Goal: Transaction & Acquisition: Purchase product/service

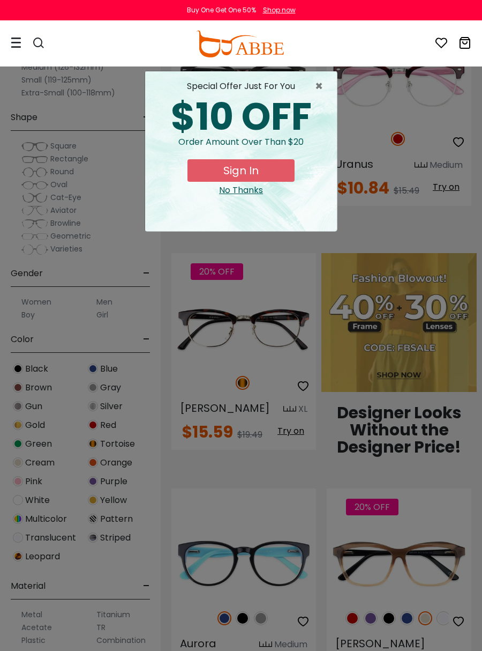
scroll to position [784, 0]
click at [320, 89] on span "×" at bounding box center [321, 86] width 13 height 13
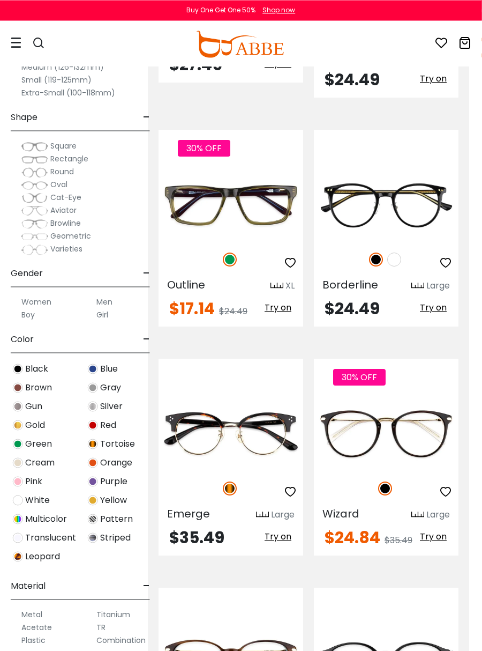
scroll to position [3764, 13]
click at [0, 0] on img at bounding box center [0, 0] width 0 height 0
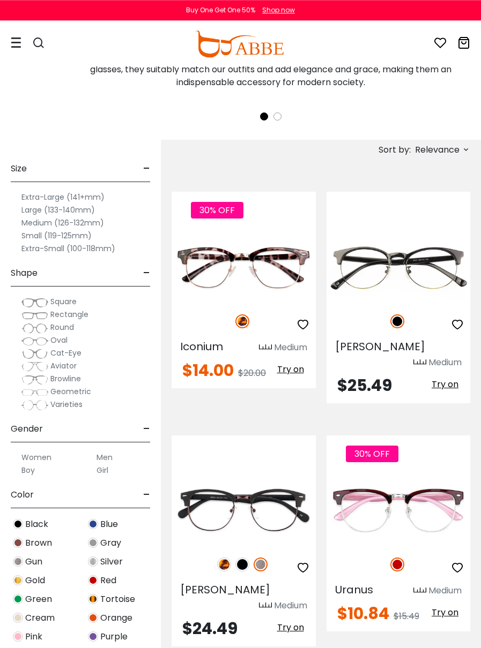
scroll to position [357, 0]
click at [0, 0] on img at bounding box center [0, 0] width 0 height 0
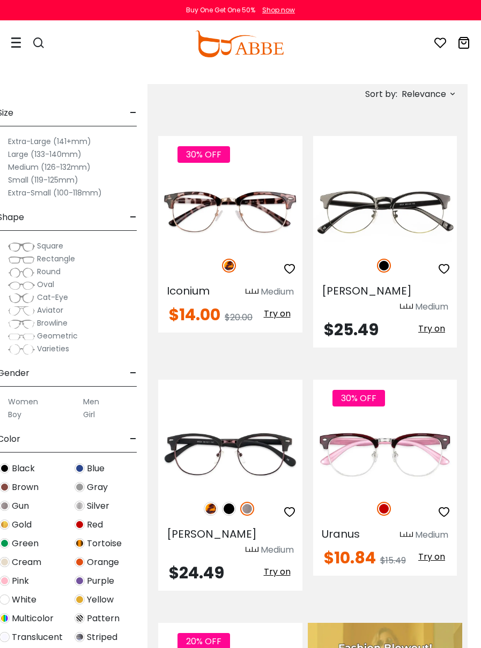
click at [0, 0] on img at bounding box center [0, 0] width 0 height 0
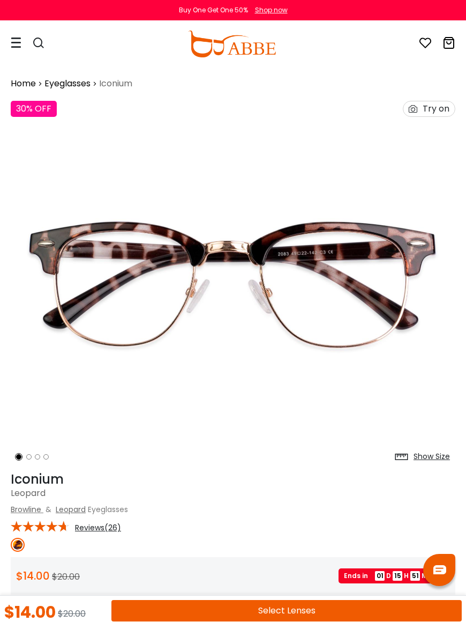
click at [429, 109] on div "Try on" at bounding box center [436, 108] width 27 height 15
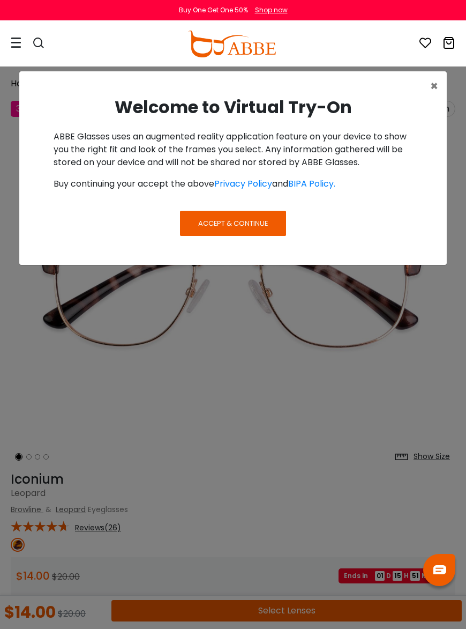
click at [237, 224] on span "Accept & Continue" at bounding box center [233, 223] width 70 height 10
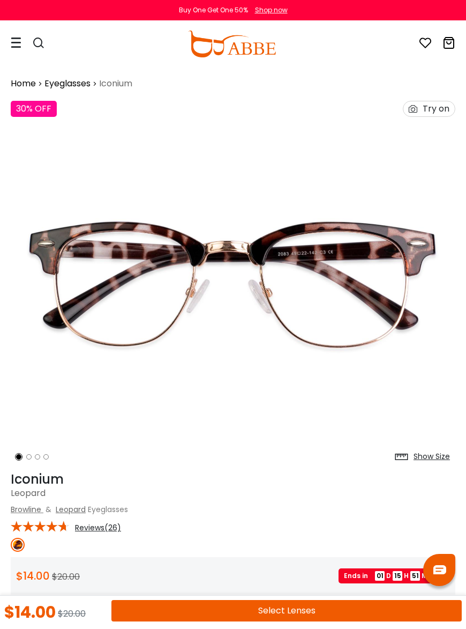
click at [423, 106] on div "Try on" at bounding box center [436, 108] width 27 height 15
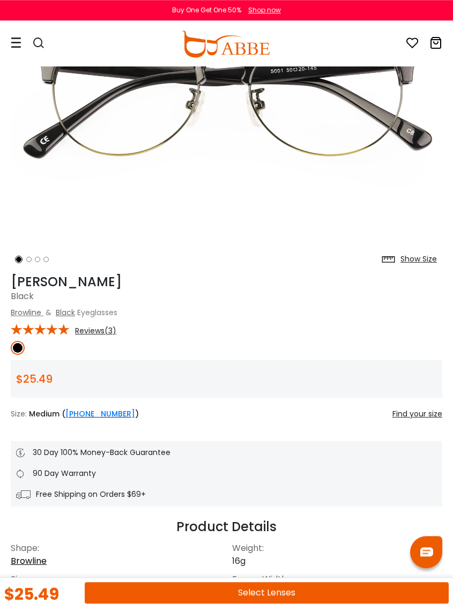
scroll to position [186, 0]
click at [33, 310] on link "Browline" at bounding box center [26, 312] width 31 height 11
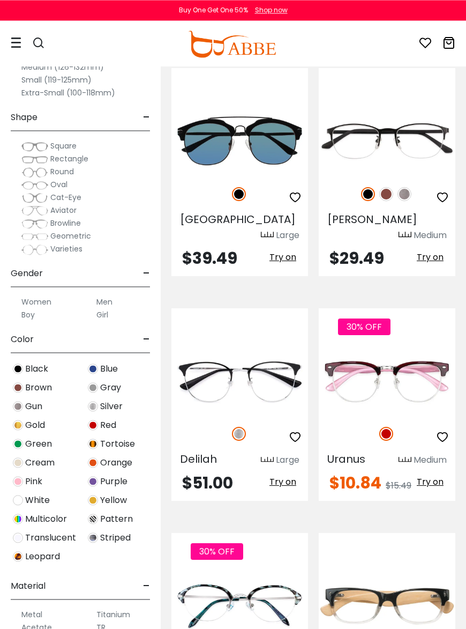
scroll to position [2272, 0]
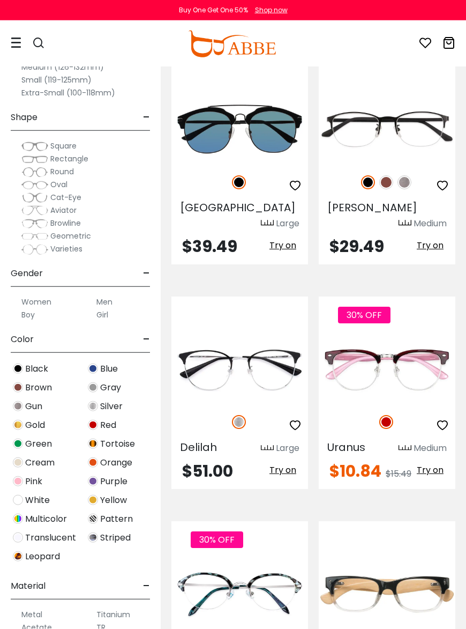
click at [0, 0] on img at bounding box center [0, 0] width 0 height 0
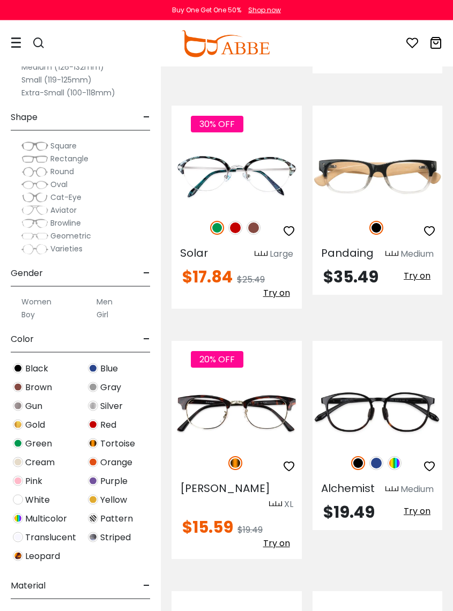
scroll to position [2681, 0]
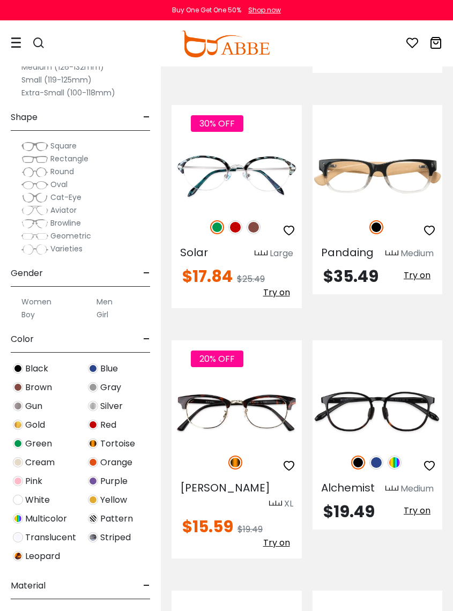
click at [0, 0] on img at bounding box center [0, 0] width 0 height 0
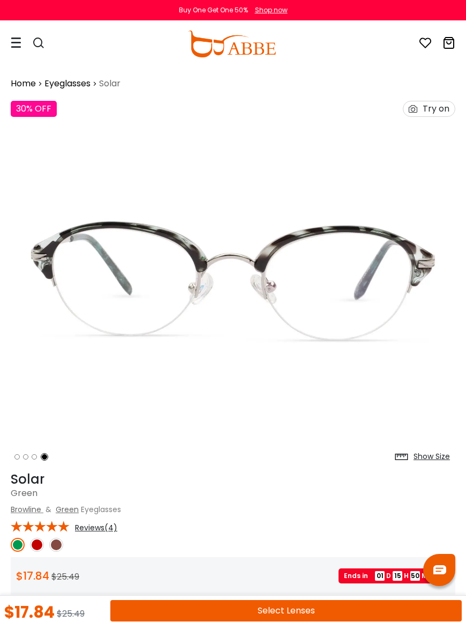
click at [41, 547] on img at bounding box center [37, 544] width 14 height 14
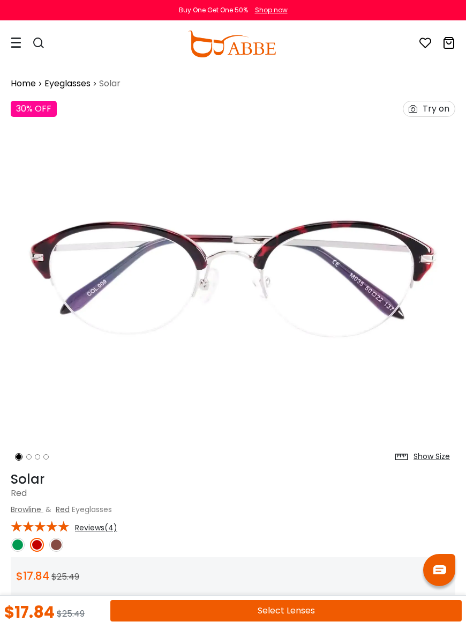
click at [62, 542] on img at bounding box center [56, 544] width 14 height 14
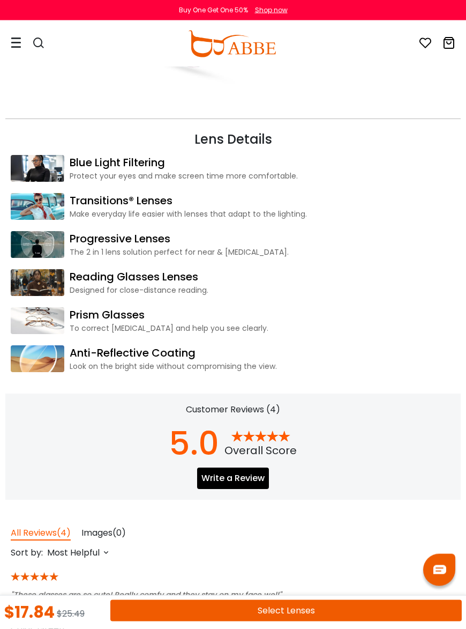
scroll to position [1407, 0]
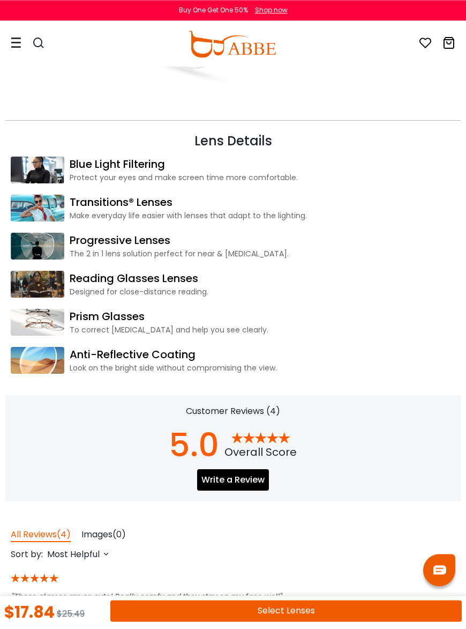
click at [316, 610] on button "Select Lenses" at bounding box center [286, 610] width 352 height 21
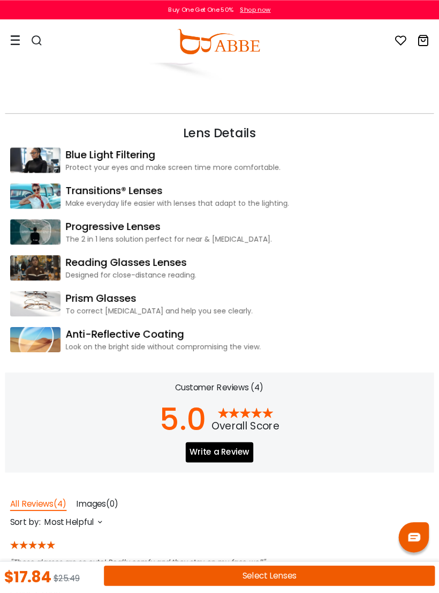
scroll to position [1417, 1]
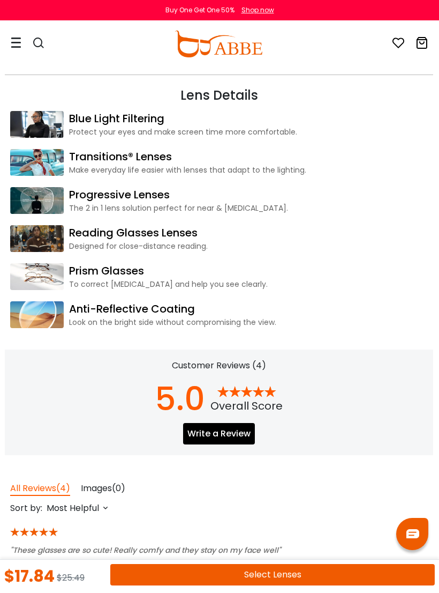
click at [109, 238] on link "Reading Glasses Lenses" at bounding box center [248, 233] width 359 height 16
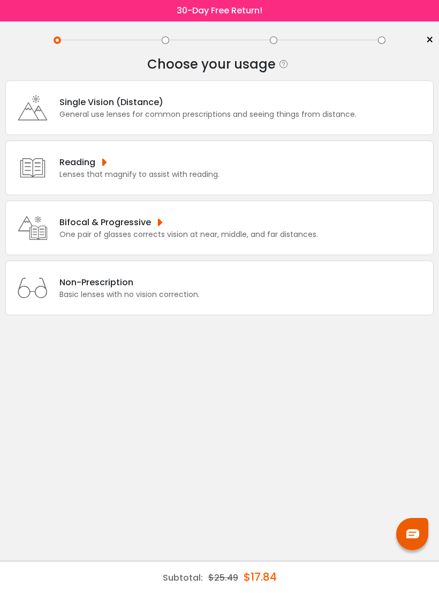
click at [56, 178] on div "Reading Lenses that magnify to assist with reading." at bounding box center [137, 167] width 166 height 25
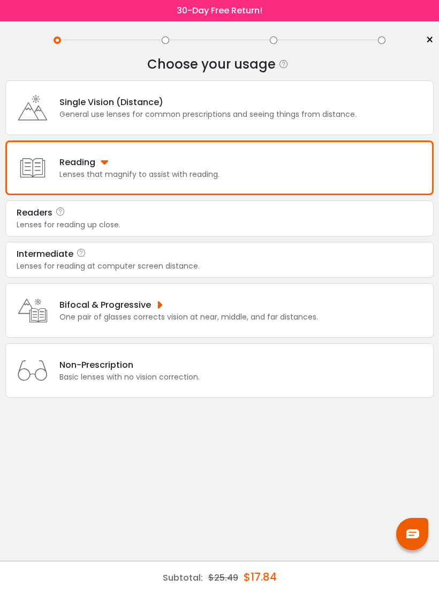
click at [35, 230] on div "Lenses for reading up close." at bounding box center [220, 224] width 406 height 11
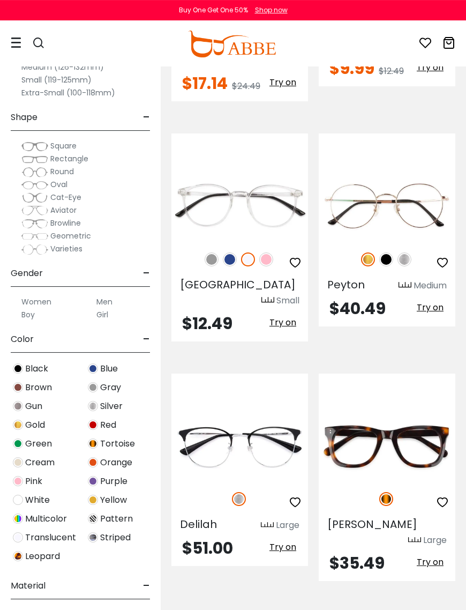
scroll to position [5339, 0]
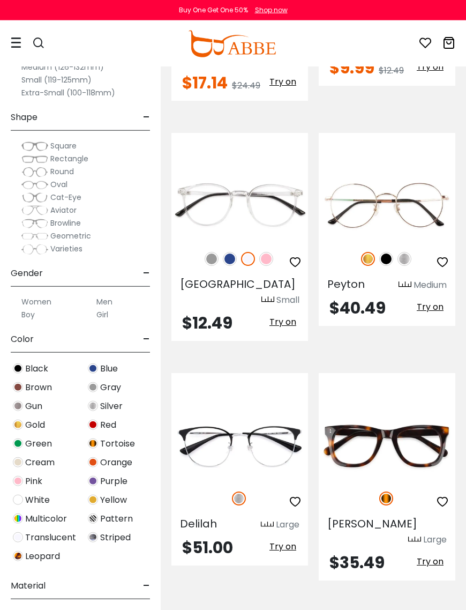
click at [238, 491] on img at bounding box center [239, 498] width 14 height 14
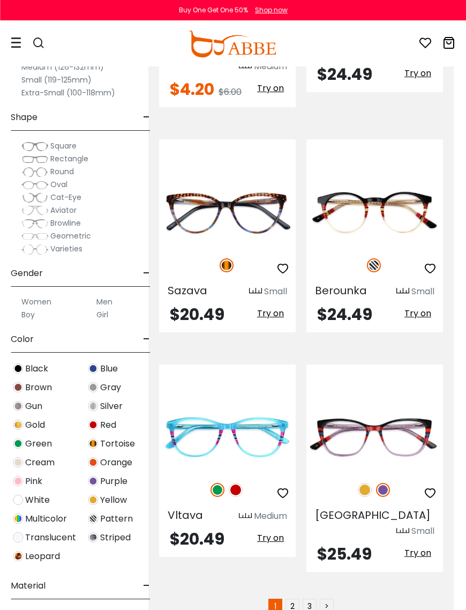
scroll to position [6740, 12]
click at [291, 592] on link "2" at bounding box center [293, 606] width 14 height 14
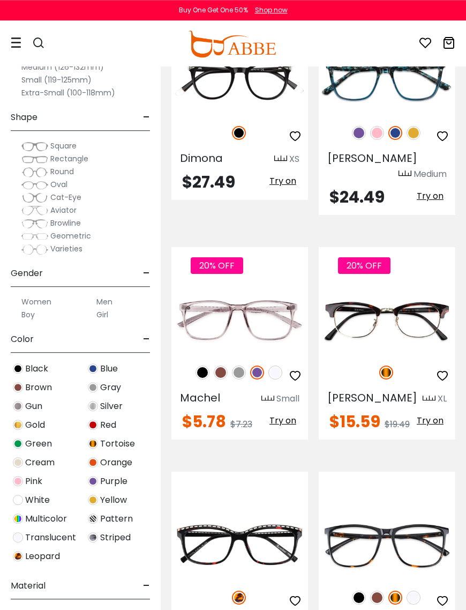
scroll to position [687, 0]
click at [0, 0] on img at bounding box center [0, 0] width 0 height 0
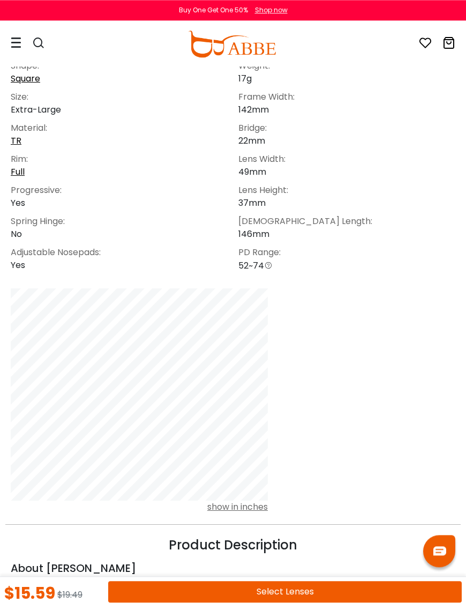
scroll to position [693, 0]
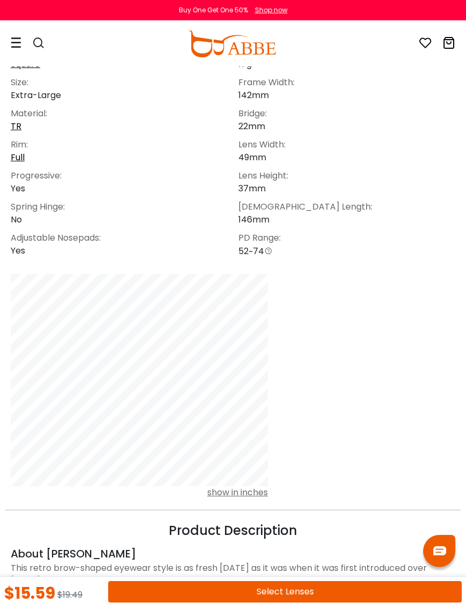
click at [301, 592] on button "Select Lenses" at bounding box center [285, 591] width 354 height 21
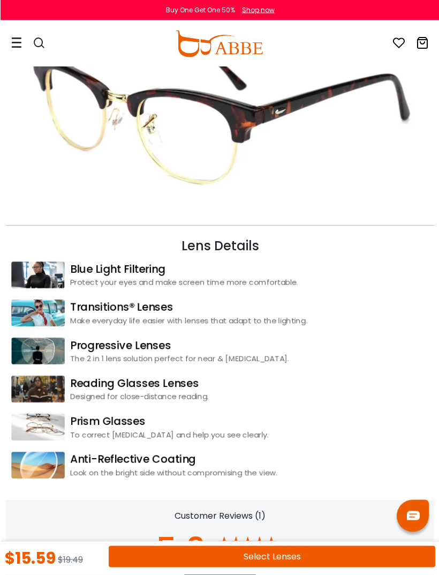
scroll to position [1266, 0]
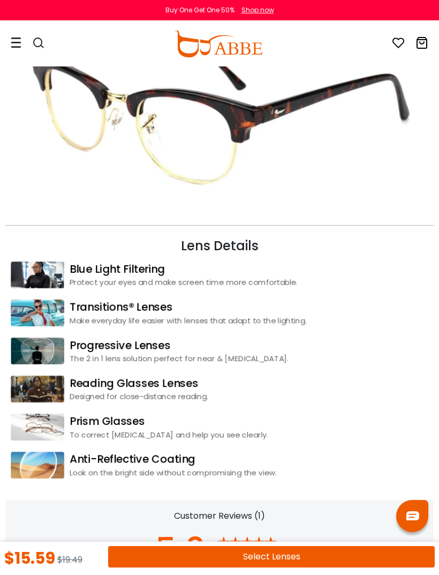
click at [178, 386] on link "Reading Glasses Lenses" at bounding box center [249, 383] width 359 height 16
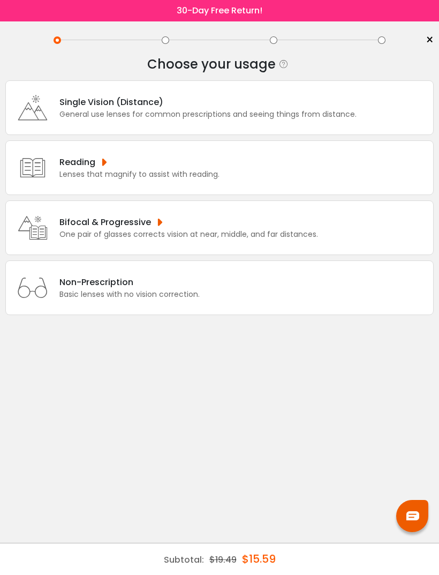
click at [102, 169] on div "Reading" at bounding box center [139, 161] width 160 height 13
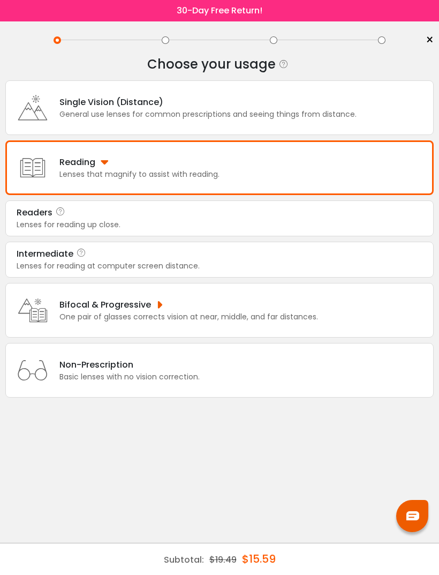
click at [55, 219] on icon at bounding box center [60, 212] width 11 height 13
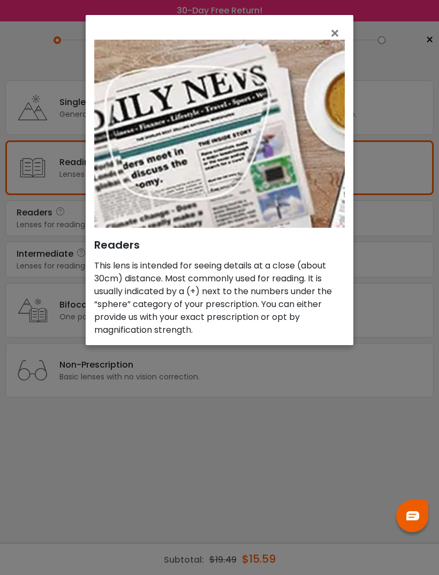
click at [333, 36] on span "×" at bounding box center [338, 33] width 16 height 23
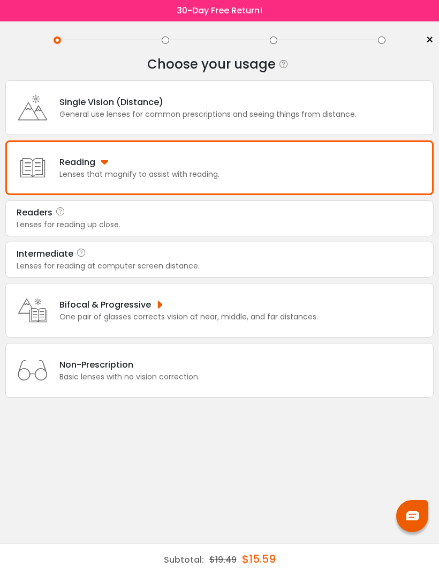
click at [42, 230] on div "Lenses for reading up close." at bounding box center [220, 224] width 406 height 11
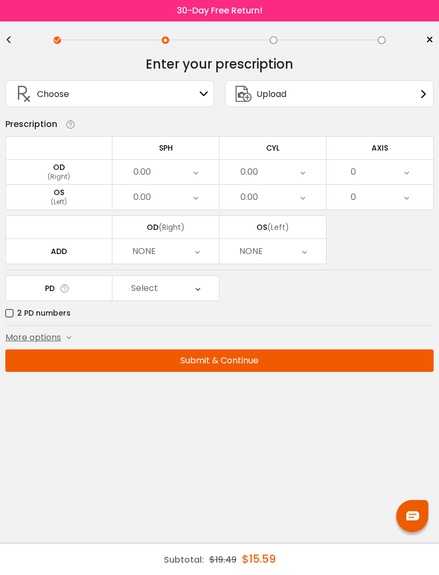
click at [64, 344] on div "More options" at bounding box center [38, 337] width 66 height 13
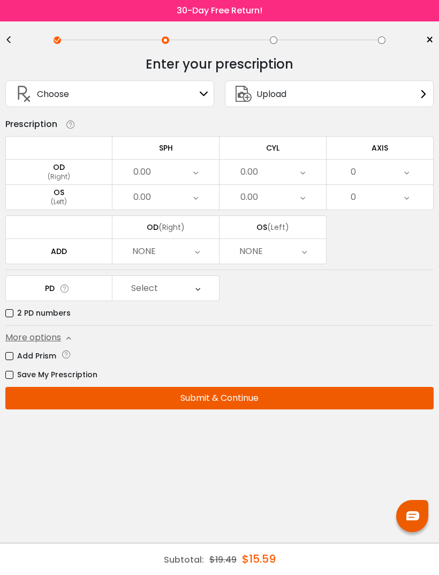
click at [203, 98] on div "Sign In" at bounding box center [204, 93] width 9 height 9
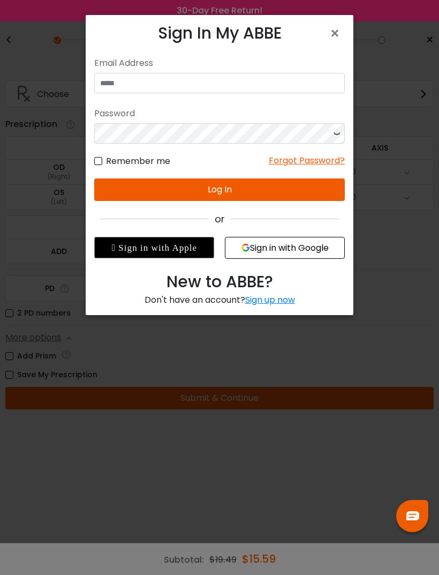
click at [339, 36] on span "×" at bounding box center [338, 33] width 16 height 23
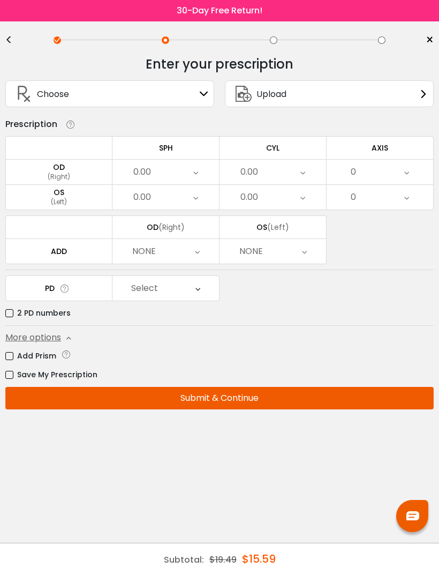
click at [202, 292] on div "Select" at bounding box center [166, 288] width 107 height 25
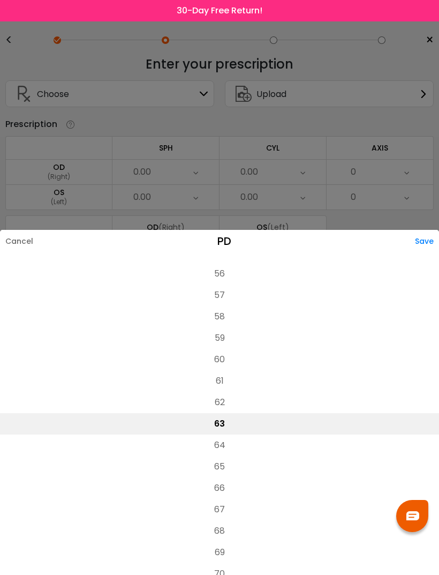
click at [355, 68] on div at bounding box center [219, 287] width 439 height 575
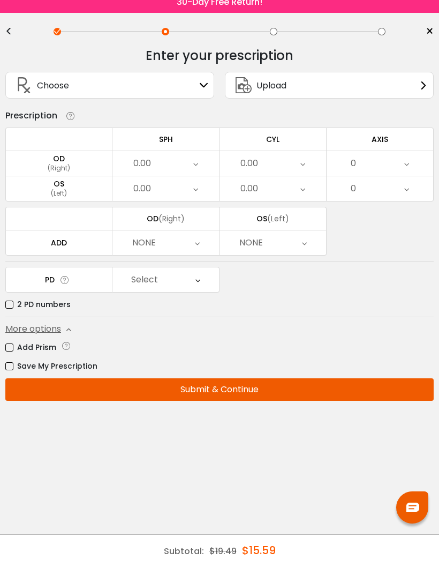
scroll to position [0, 0]
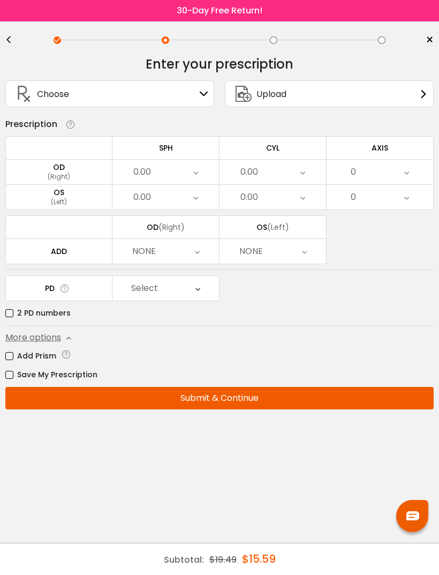
click at [40, 97] on span "Choose" at bounding box center [53, 93] width 32 height 13
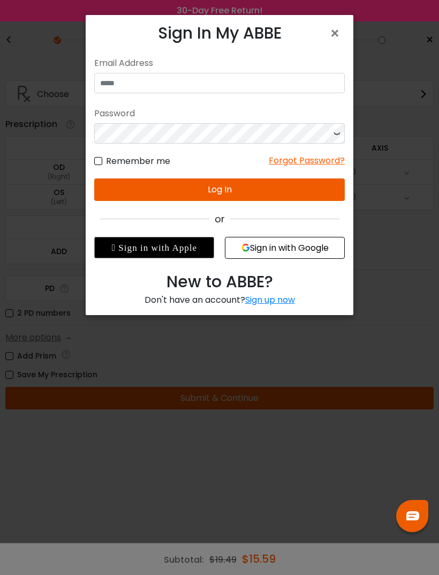
click at [377, 343] on div "× Sign In My ABBE No match for email address and/or password. Please try again.…" at bounding box center [219, 287] width 439 height 575
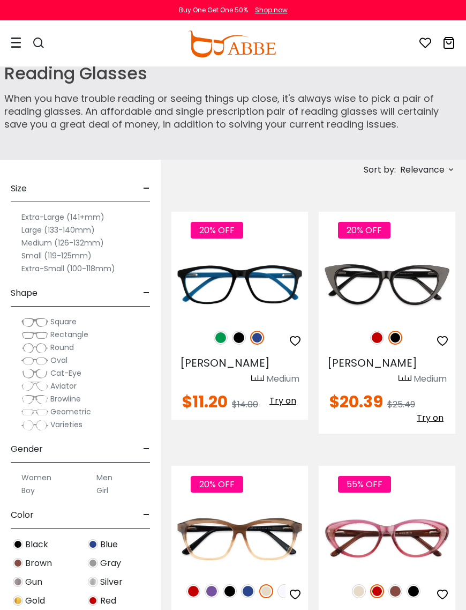
click at [86, 249] on label "Small (119-125mm)" at bounding box center [56, 255] width 70 height 13
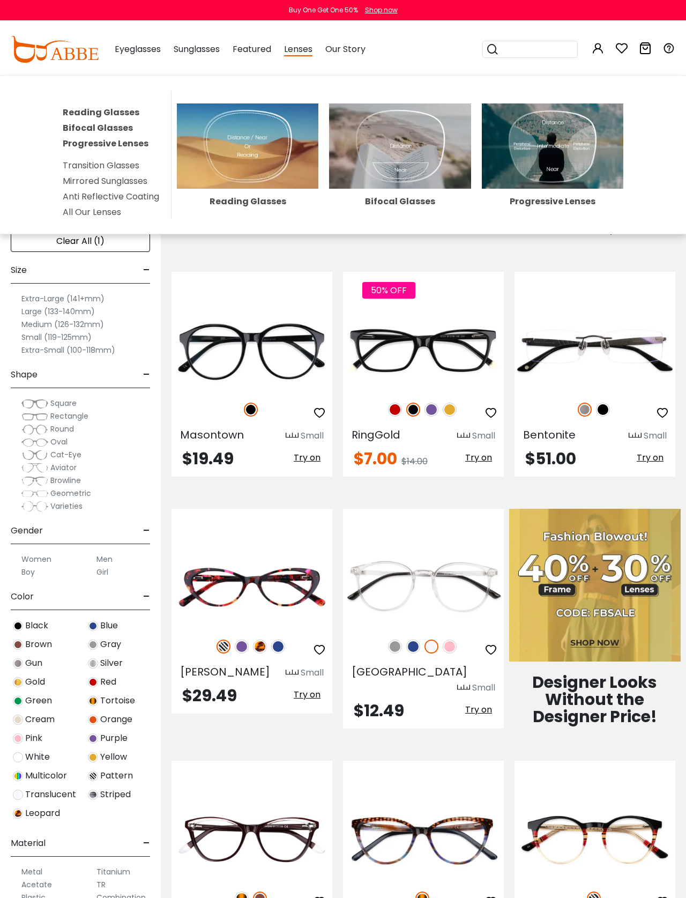
click at [218, 148] on img at bounding box center [247, 145] width 141 height 85
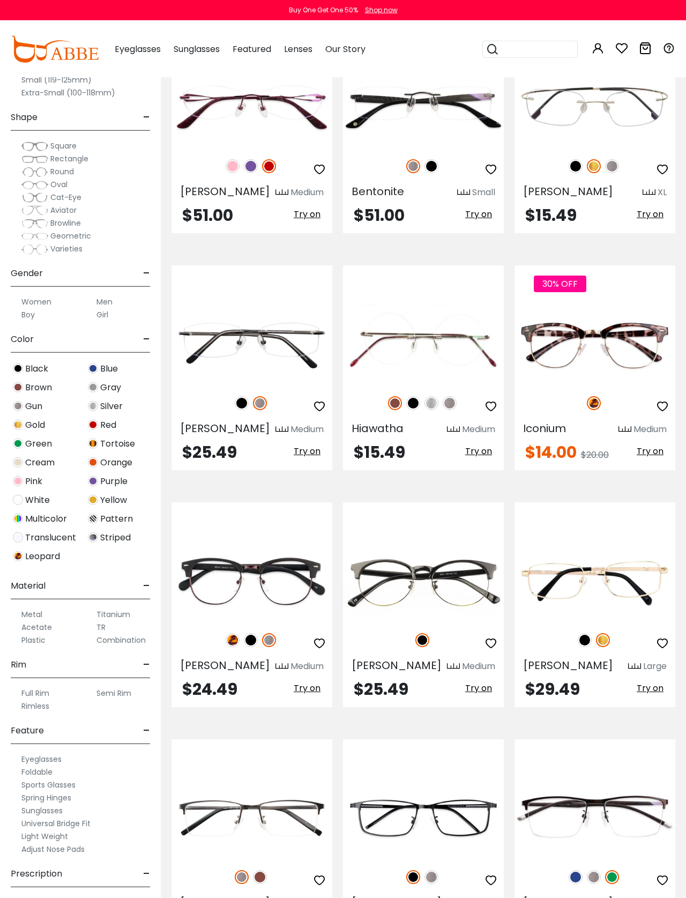
scroll to position [3352, 0]
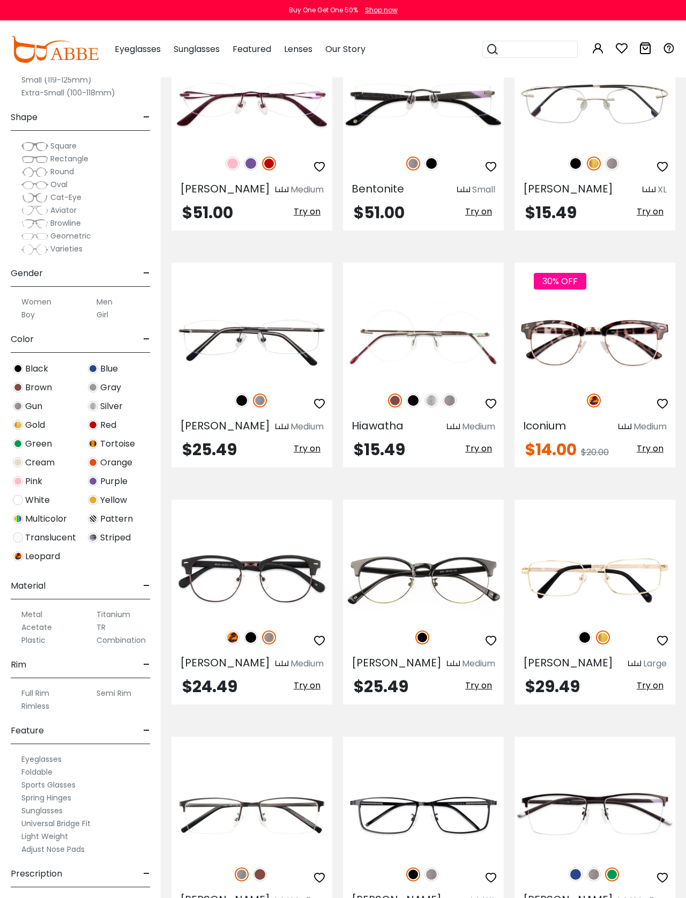
click at [0, 0] on img at bounding box center [0, 0] width 0 height 0
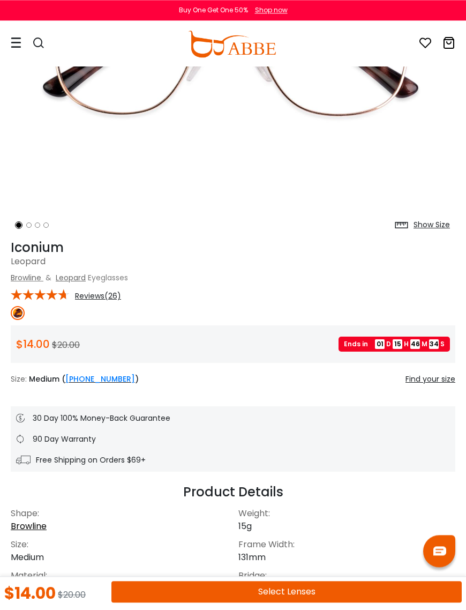
scroll to position [231, 0]
click at [428, 229] on div "Show Size" at bounding box center [432, 224] width 36 height 11
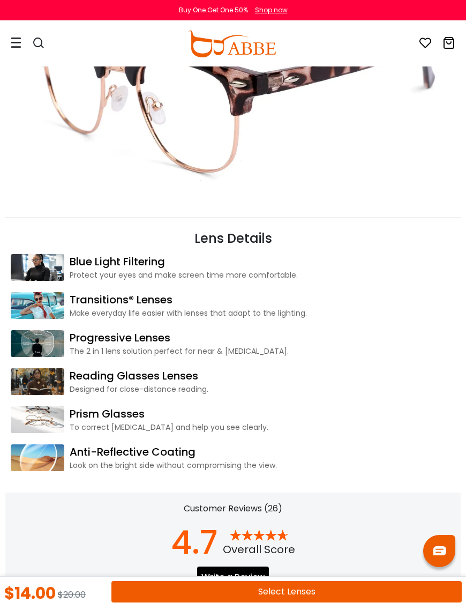
scroll to position [1310, 0]
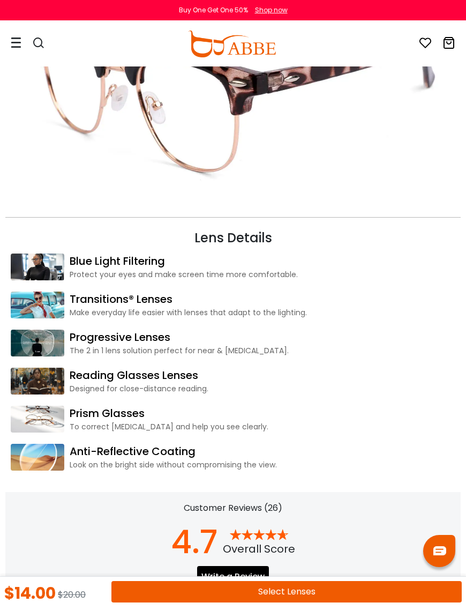
click at [279, 589] on button "Select Lenses" at bounding box center [286, 591] width 350 height 21
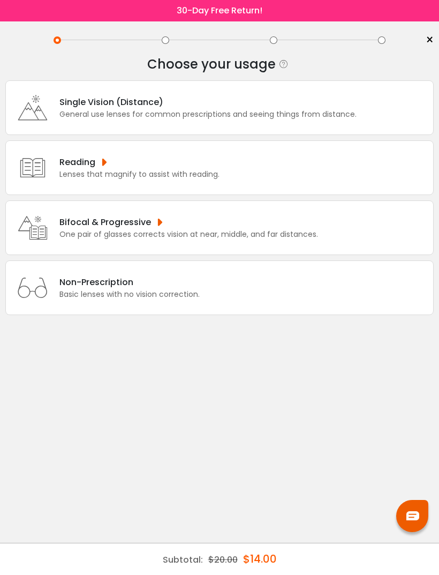
click at [40, 183] on icon at bounding box center [32, 167] width 43 height 43
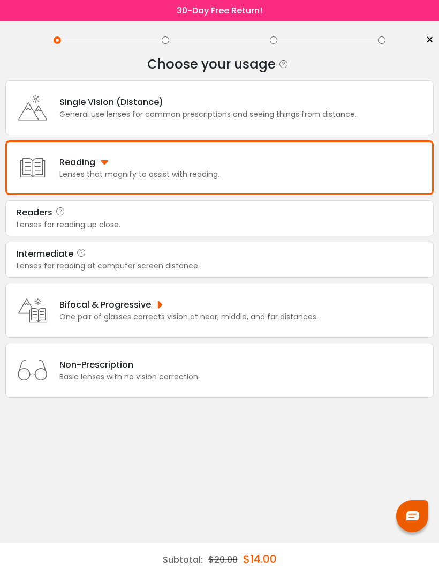
click at [41, 219] on div "Readers" at bounding box center [35, 212] width 36 height 13
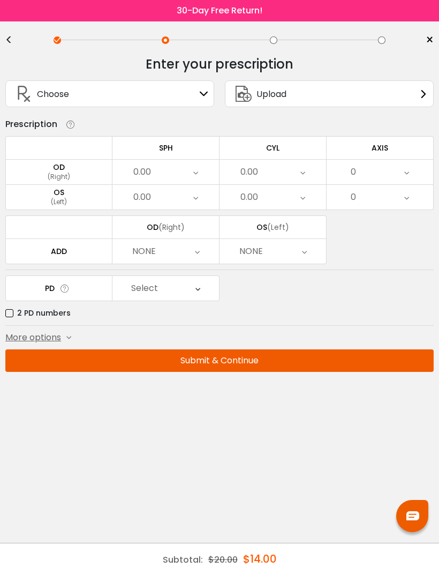
click at [199, 255] on icon at bounding box center [197, 251] width 5 height 25
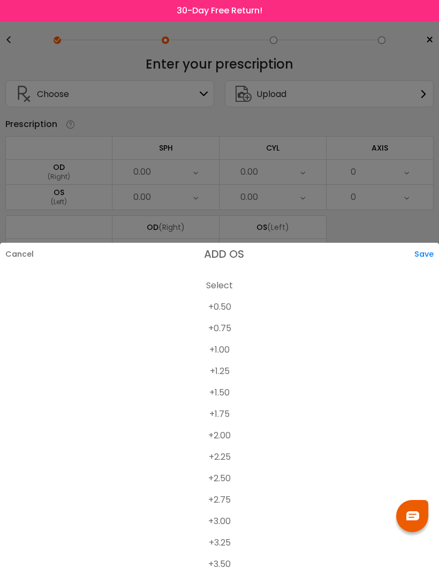
click at [226, 393] on li "+1.50" at bounding box center [219, 392] width 439 height 21
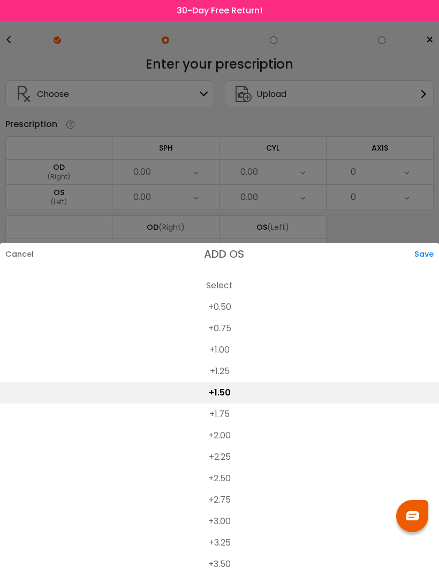
click at [289, 228] on div at bounding box center [219, 287] width 439 height 575
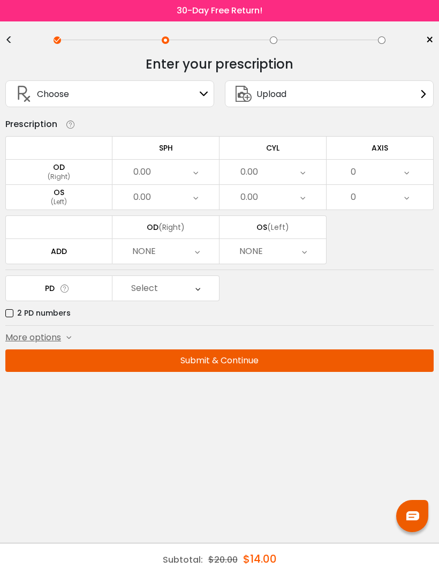
click at [206, 256] on div "NONE" at bounding box center [166, 251] width 107 height 25
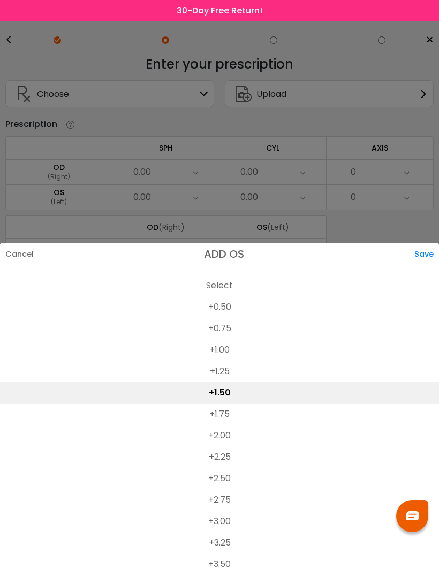
click at [222, 391] on li "+1.50" at bounding box center [219, 392] width 439 height 21
click at [420, 260] on div "Save" at bounding box center [427, 254] width 25 height 23
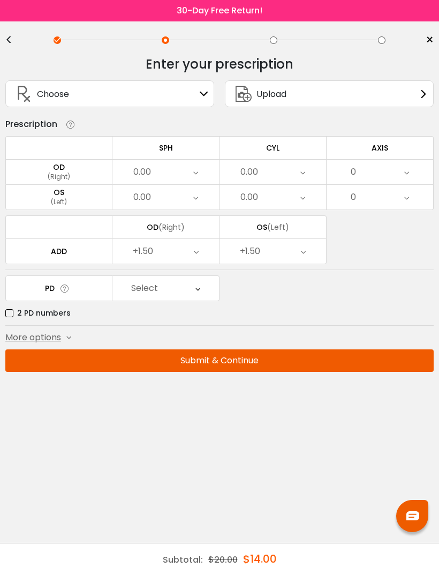
click at [255, 365] on button "Submit & Continue" at bounding box center [219, 360] width 429 height 23
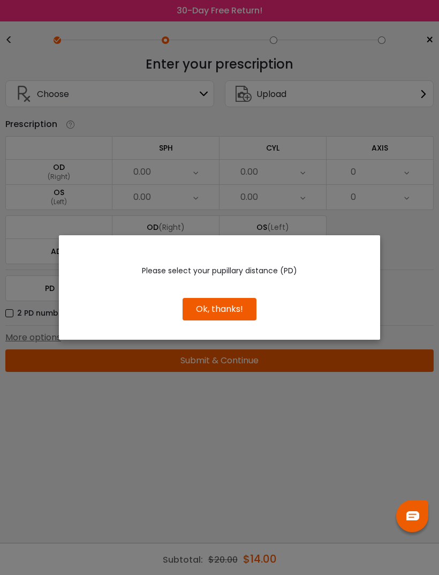
click at [240, 315] on button "Ok, thanks!" at bounding box center [220, 309] width 74 height 23
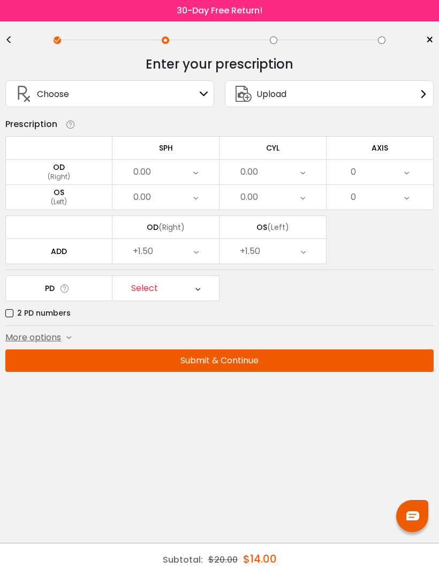
click at [199, 291] on icon at bounding box center [198, 288] width 5 height 25
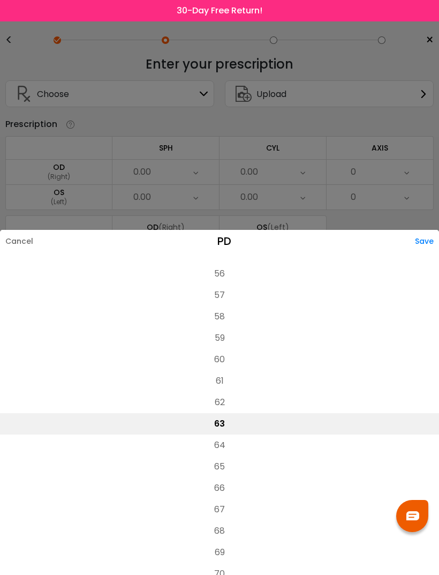
click at [214, 349] on li "60" at bounding box center [219, 359] width 439 height 21
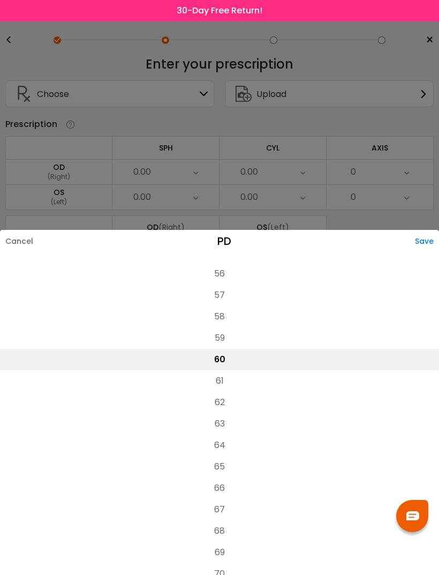
click at [214, 327] on li "59" at bounding box center [219, 337] width 439 height 21
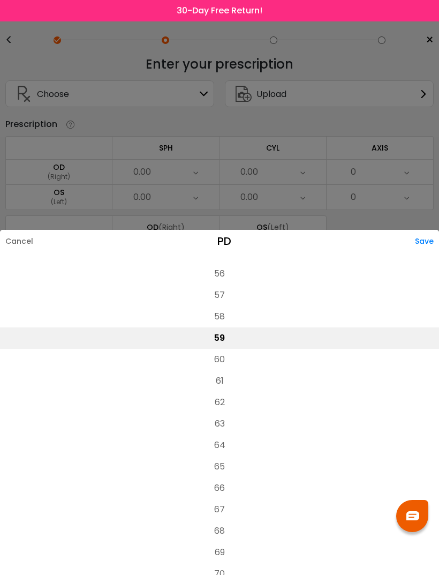
click at [422, 230] on div "Save" at bounding box center [427, 241] width 24 height 23
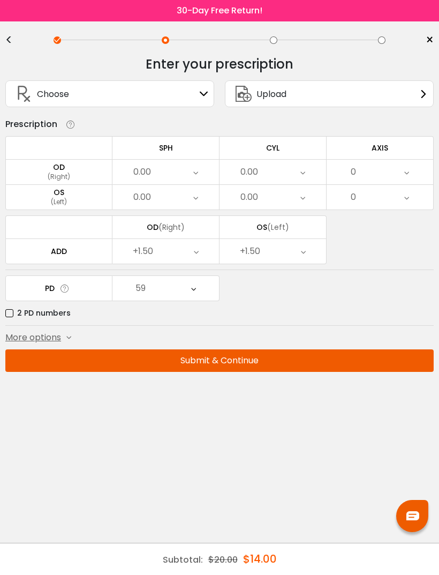
click at [260, 362] on button "Submit & Continue" at bounding box center [219, 360] width 429 height 23
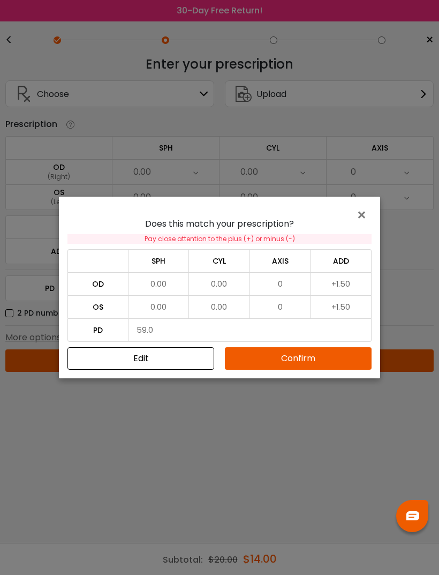
click at [313, 440] on div "× Does this match your prescription? Pay close attention to the plus (+) or min…" at bounding box center [219, 287] width 439 height 575
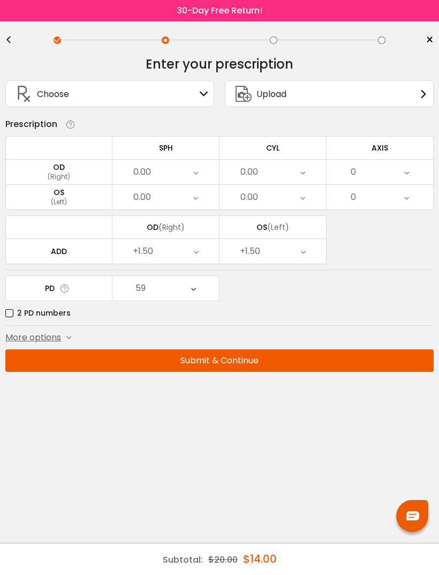
click at [273, 358] on button "Submit & Continue" at bounding box center [219, 360] width 429 height 23
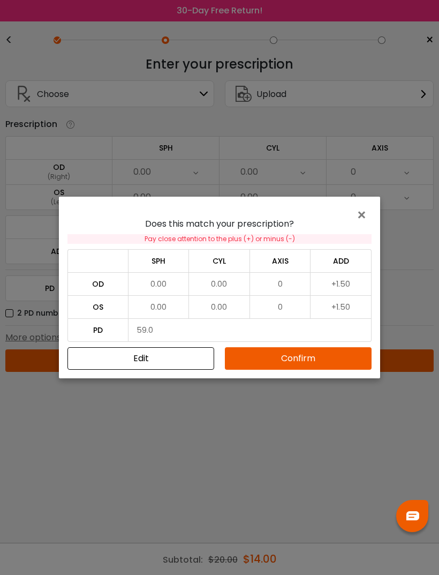
click at [313, 364] on button "Confirm" at bounding box center [298, 358] width 147 height 23
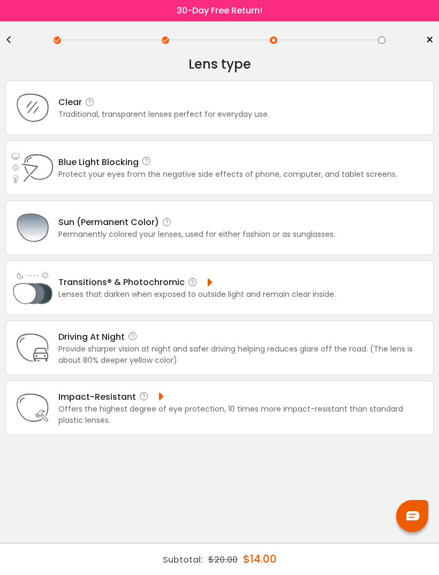
click at [42, 113] on icon at bounding box center [32, 107] width 43 height 43
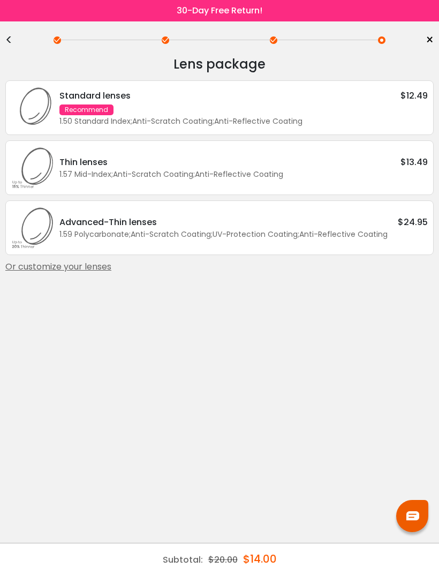
click at [40, 115] on icon at bounding box center [32, 107] width 43 height 43
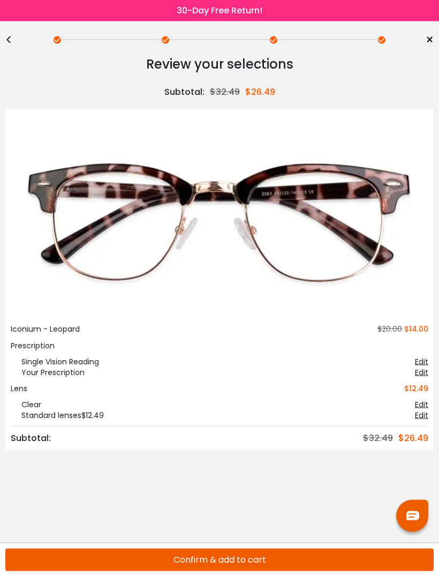
scroll to position [34, 0]
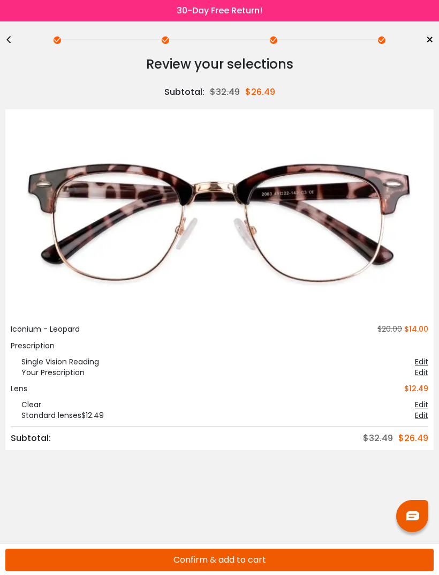
click at [421, 570] on button "Confirm & add to cart" at bounding box center [219, 560] width 429 height 23
click at [422, 571] on div "Confirm & add to cart" at bounding box center [219, 559] width 429 height 33
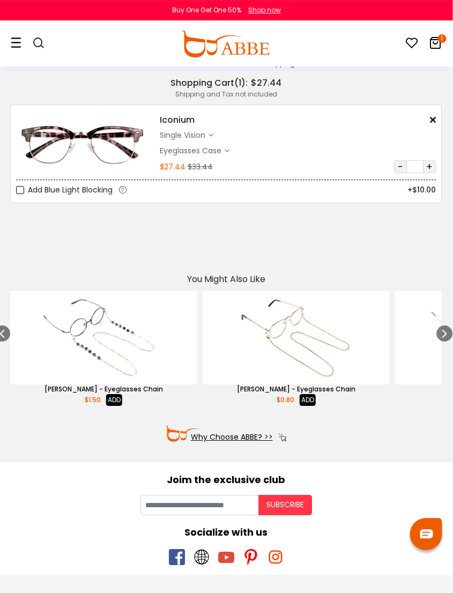
scroll to position [20, 1]
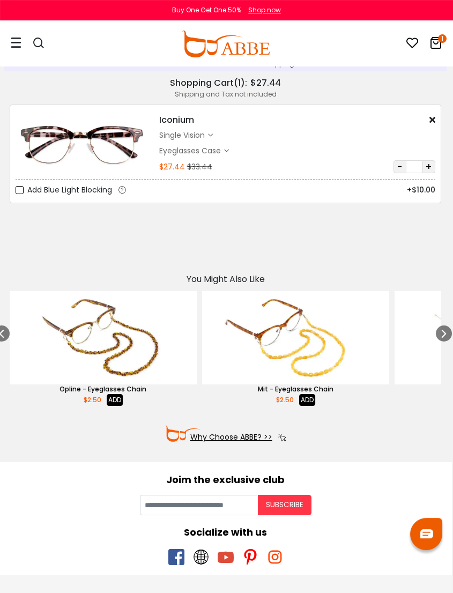
click at [85, 147] on img at bounding box center [82, 143] width 133 height 66
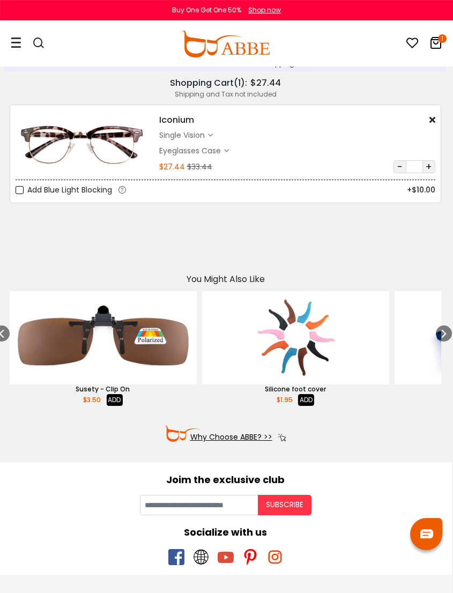
click at [182, 139] on div "single vision" at bounding box center [183, 135] width 49 height 11
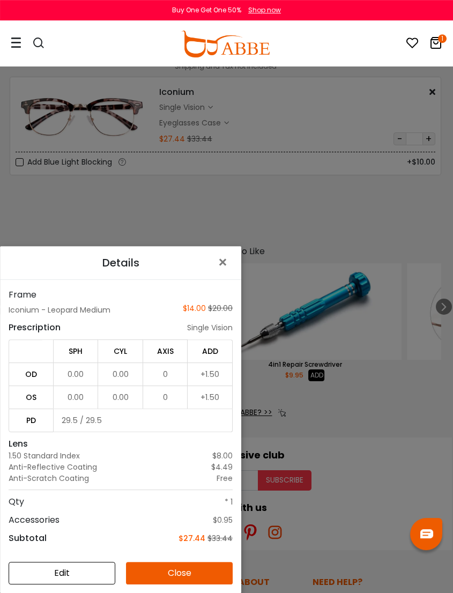
scroll to position [47, 1]
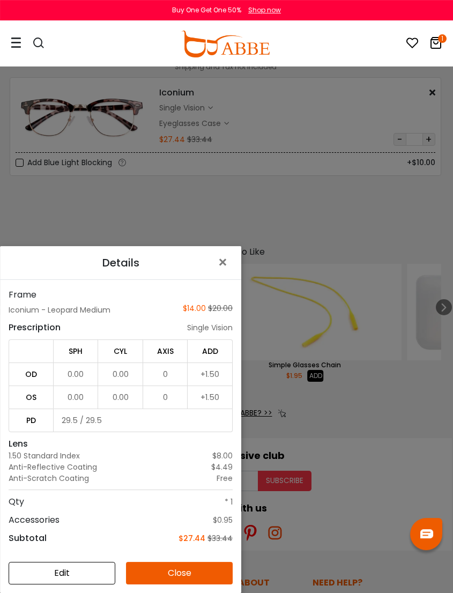
click at [47, 235] on div "Details × Frame Iconium - Leopard Medium $14.00 $20.00 Prescription single visi…" at bounding box center [226, 296] width 453 height 593
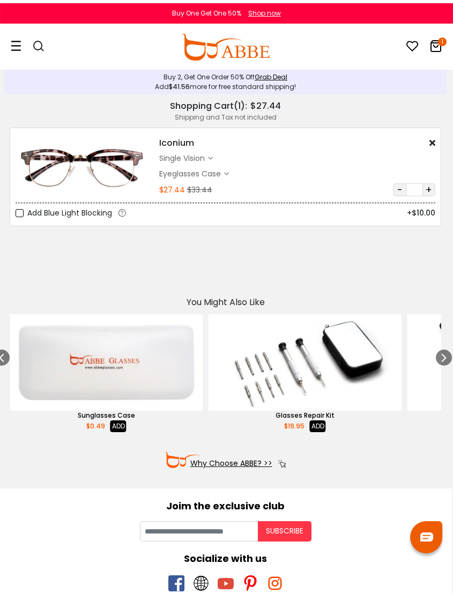
scroll to position [0, 1]
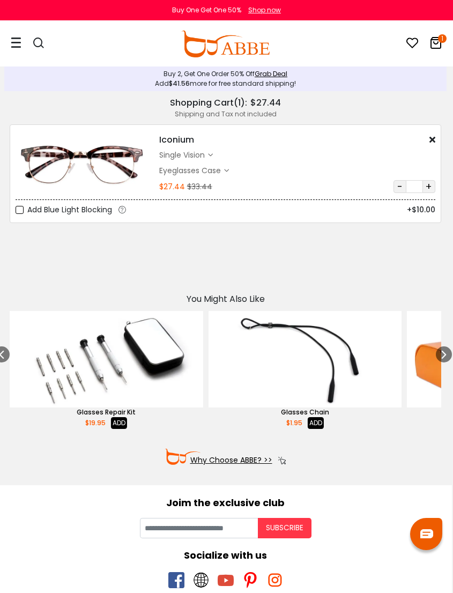
click at [16, 42] on icon at bounding box center [16, 42] width 11 height 11
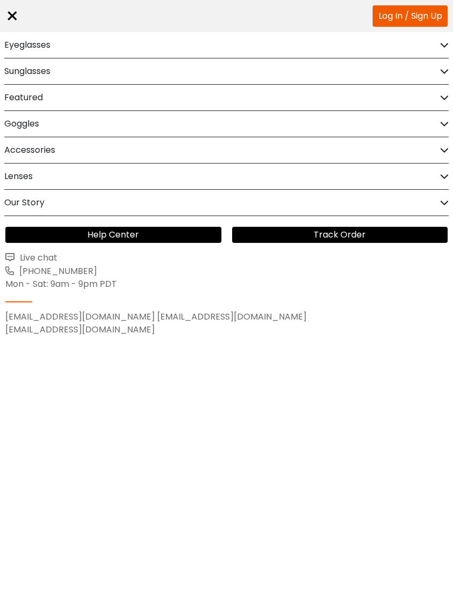
click at [25, 44] on h2 "Eyeglasses" at bounding box center [27, 45] width 46 height 26
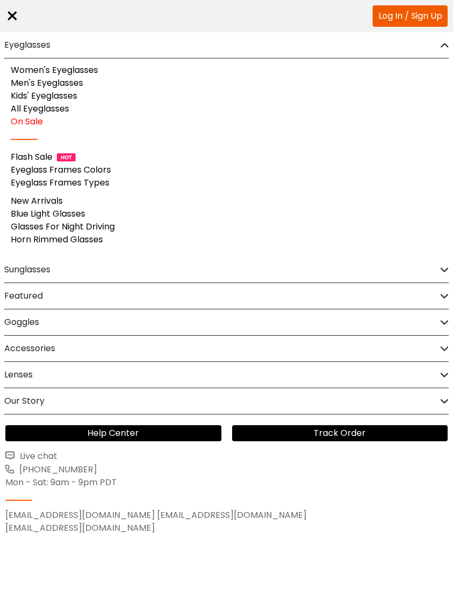
click at [29, 66] on link "Women's Eyeglasses" at bounding box center [54, 70] width 87 height 12
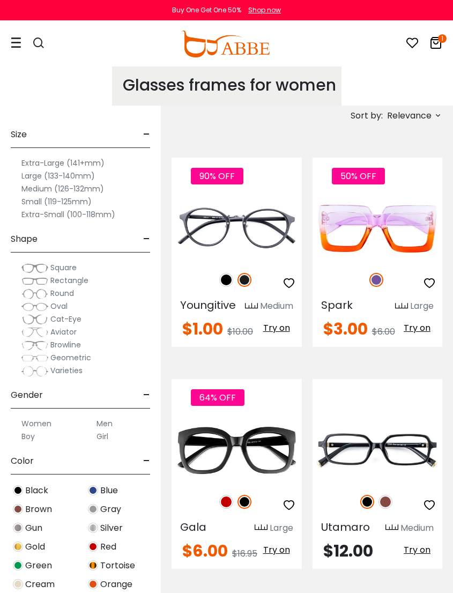
click at [36, 188] on label "Medium (126-132mm)" at bounding box center [62, 188] width 83 height 13
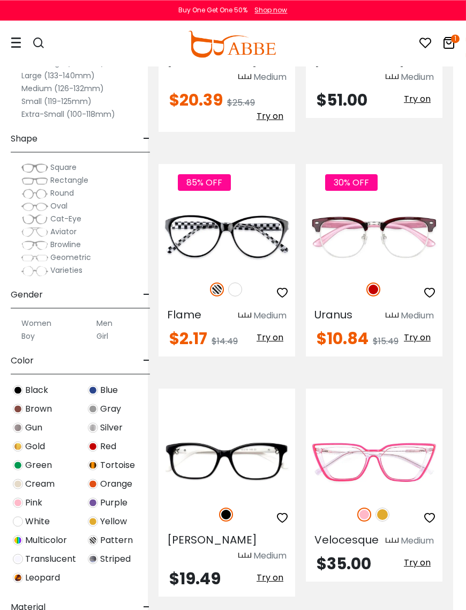
scroll to position [2143, 13]
click at [0, 0] on img at bounding box center [0, 0] width 0 height 0
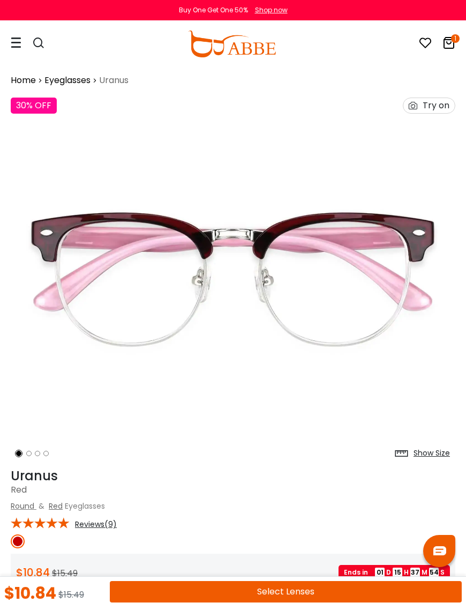
click at [229, 591] on button "Select Lenses" at bounding box center [286, 591] width 352 height 21
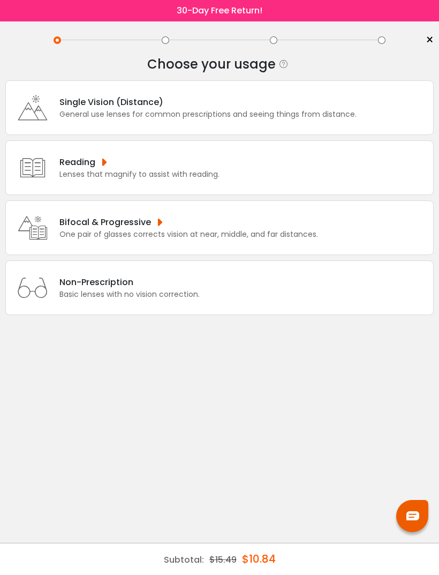
click at [29, 179] on icon at bounding box center [32, 167] width 43 height 43
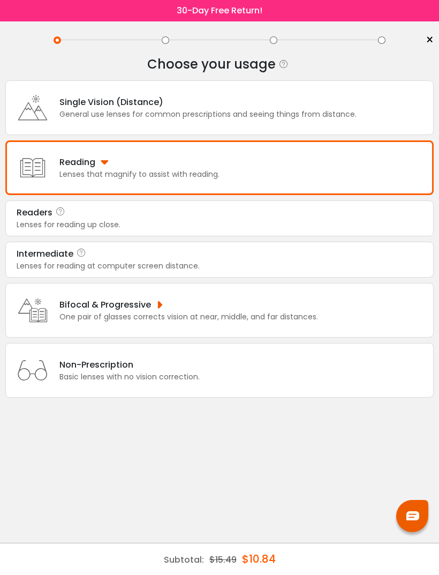
click at [38, 228] on div "Lenses for reading up close." at bounding box center [220, 224] width 406 height 11
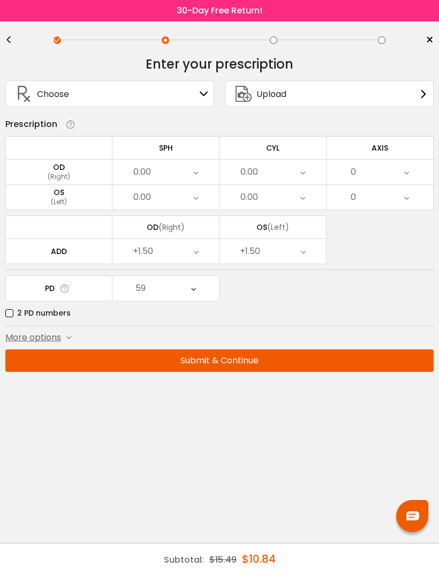
click at [185, 366] on button "Submit & Continue" at bounding box center [219, 360] width 429 height 23
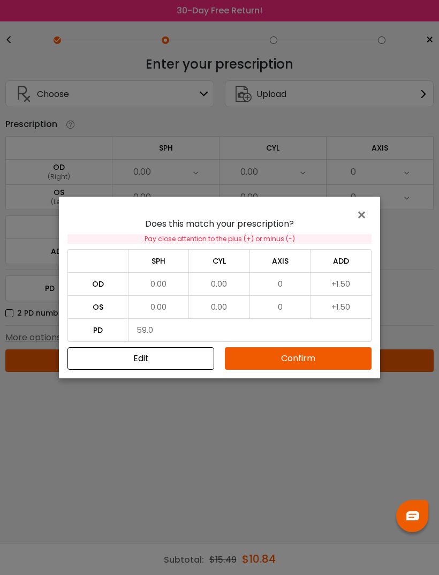
click at [255, 368] on button "Confirm" at bounding box center [298, 358] width 147 height 23
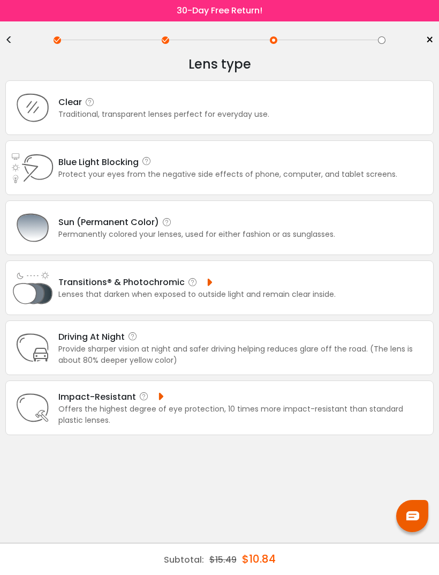
click at [46, 115] on icon at bounding box center [32, 107] width 43 height 43
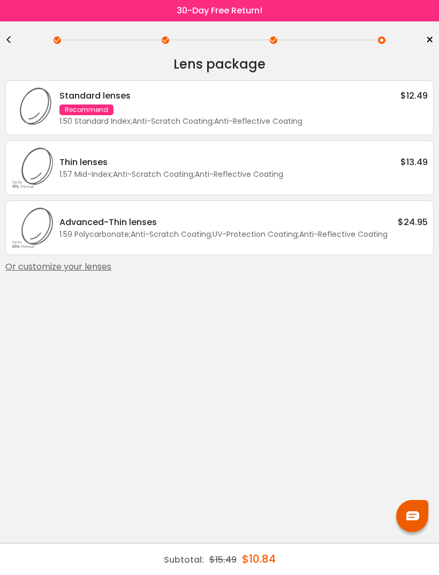
click at [190, 108] on div "Standard lenses $12.49 Recommend 1.50 Standard Index ; Anti-Scratch Coating ; A…" at bounding box center [241, 108] width 374 height 38
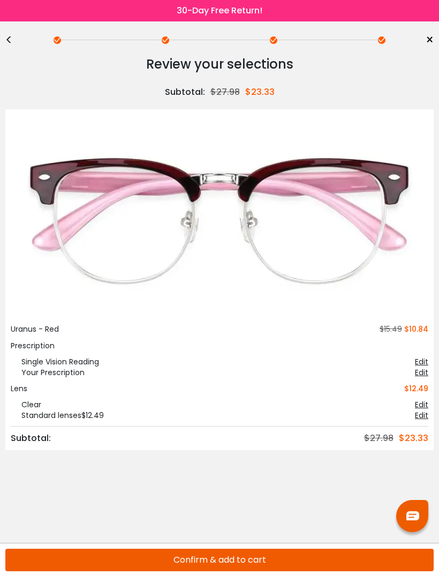
click at [147, 564] on button "Confirm & add to cart" at bounding box center [219, 560] width 429 height 23
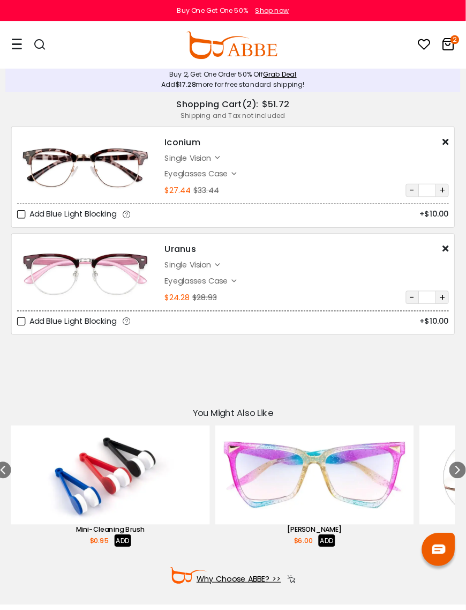
scroll to position [3, 0]
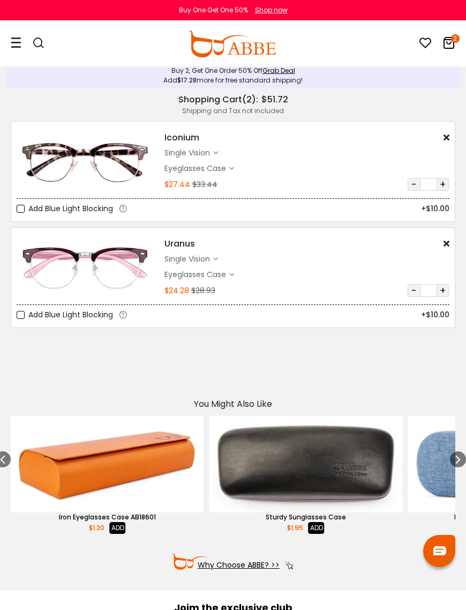
click at [278, 74] on link "Grab Deal" at bounding box center [279, 70] width 33 height 9
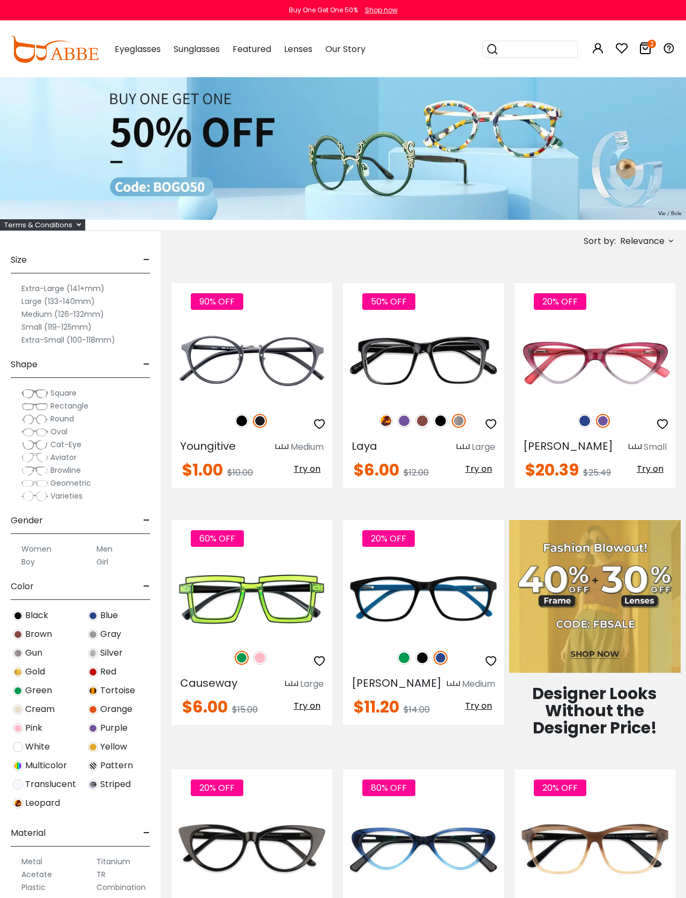
click at [33, 324] on label "Small (119-125mm)" at bounding box center [56, 326] width 70 height 13
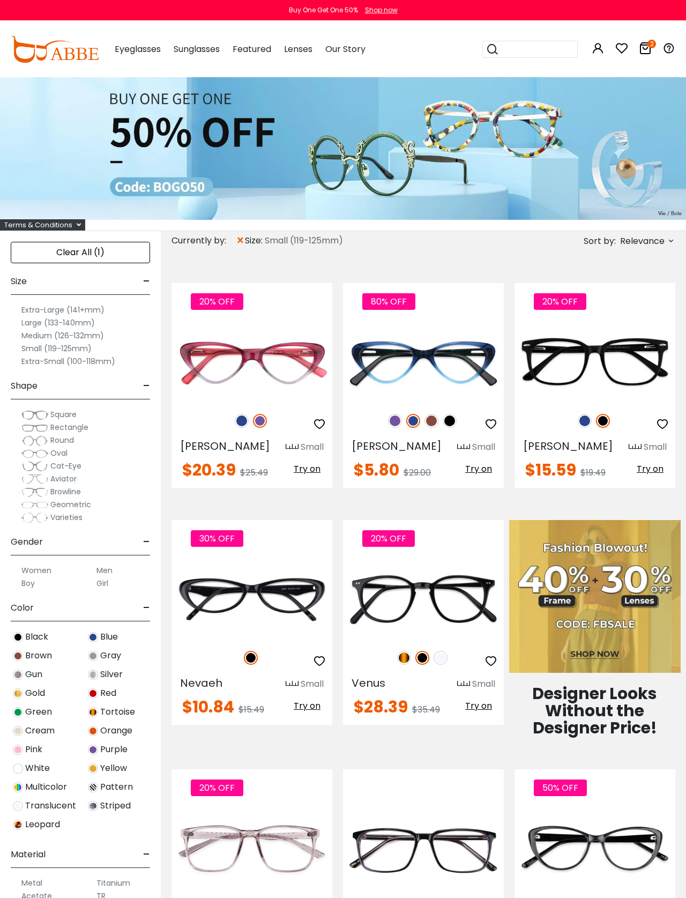
click at [43, 339] on label "Medium (126-132mm)" at bounding box center [62, 335] width 83 height 13
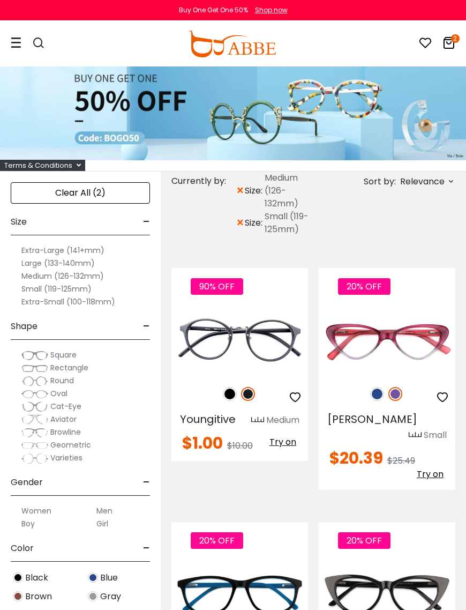
click at [35, 287] on label "Small (119-125mm)" at bounding box center [56, 288] width 70 height 13
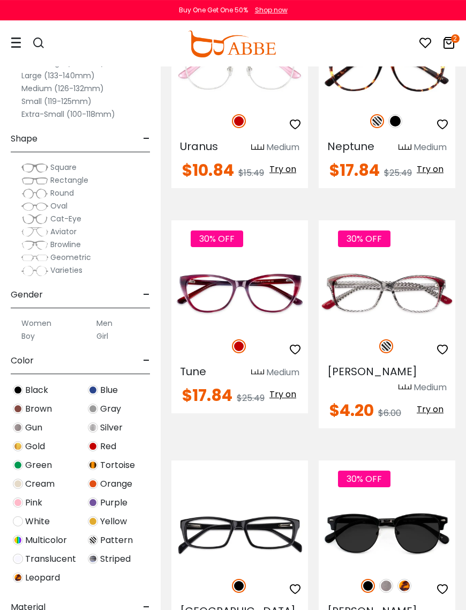
scroll to position [2406, 0]
click at [25, 102] on label "Small (119-125mm)" at bounding box center [56, 101] width 70 height 13
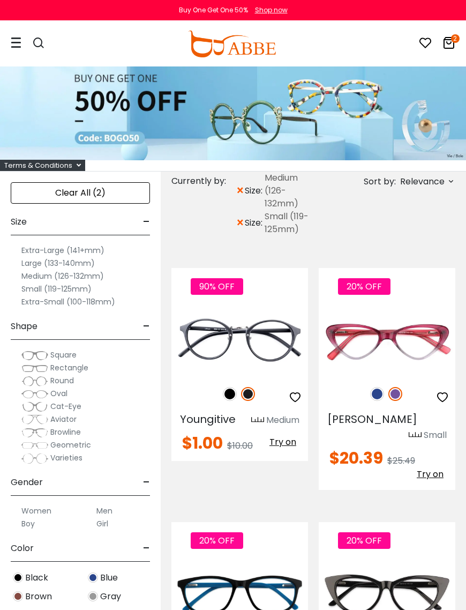
click at [48, 291] on label "Small (119-125mm)" at bounding box center [56, 288] width 70 height 13
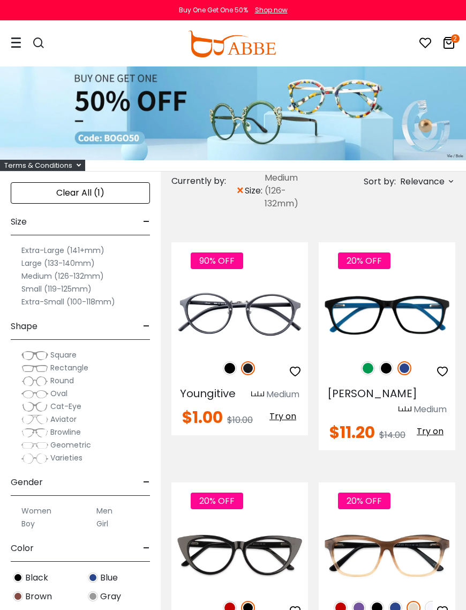
click at [25, 294] on label "Small (119-125mm)" at bounding box center [56, 288] width 70 height 13
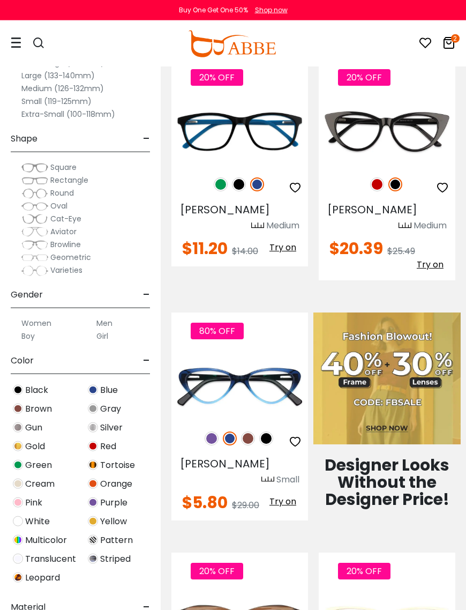
scroll to position [467, 0]
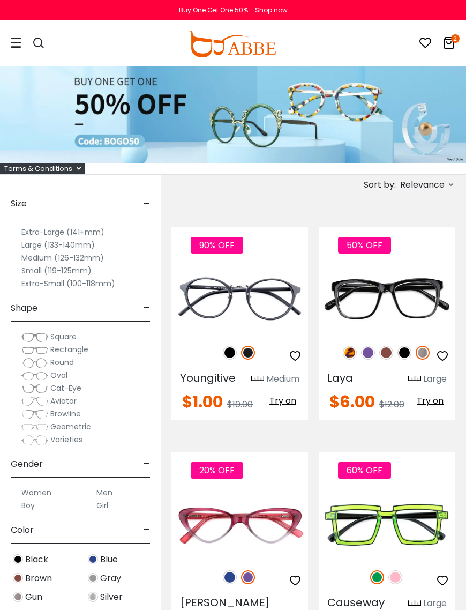
click at [450, 47] on icon at bounding box center [449, 42] width 13 height 13
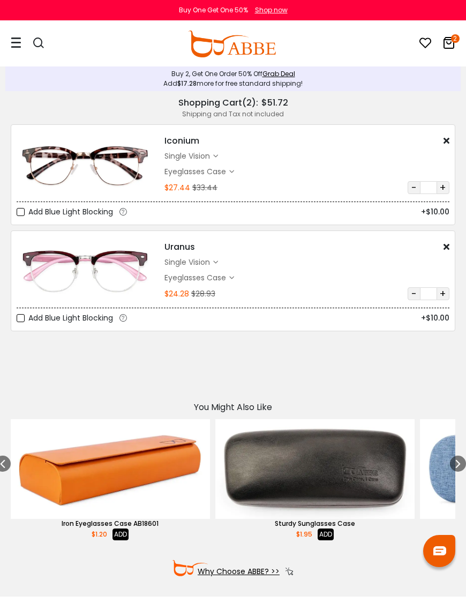
click at [208, 108] on h2 "Shopping Cart" at bounding box center [210, 103] width 64 height 10
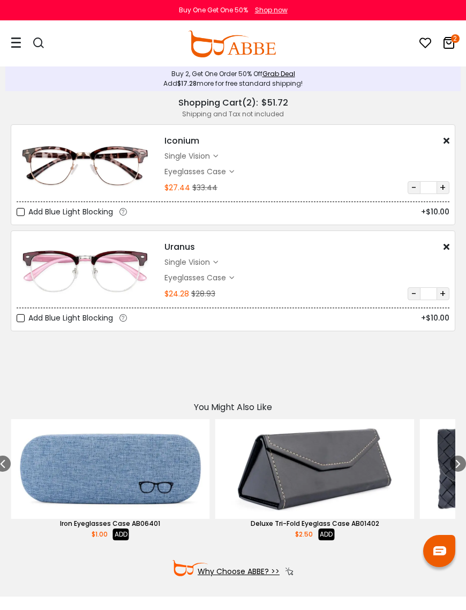
click at [447, 45] on icon at bounding box center [449, 42] width 13 height 13
click at [197, 110] on div "Shipping and Tax not included" at bounding box center [233, 114] width 445 height 10
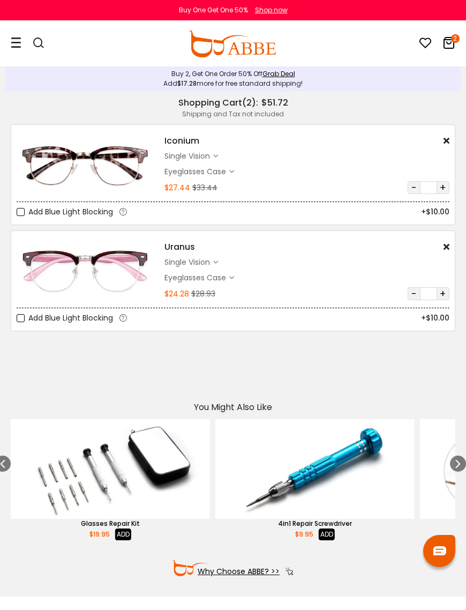
click at [168, 83] on div "Add $17.28 more for free standard shipping!" at bounding box center [233, 84] width 445 height 10
click at [138, 106] on div "Shopping Cart ( 2 ): $51.72" at bounding box center [233, 102] width 445 height 13
click at [202, 109] on div "Shipping and Tax not included" at bounding box center [233, 114] width 445 height 10
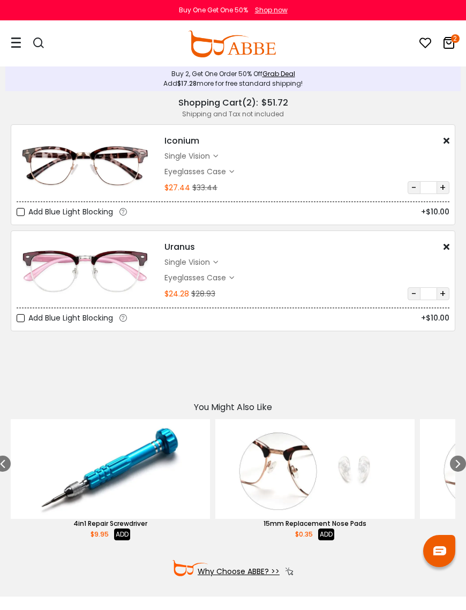
click at [439, 42] on div "0 2" at bounding box center [431, 43] width 47 height 45
click at [449, 32] on div "2" at bounding box center [449, 43] width 13 height 45
click at [443, 36] on icon at bounding box center [449, 42] width 13 height 13
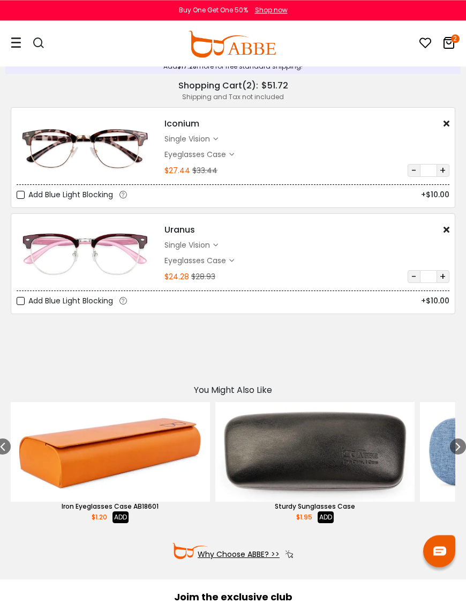
scroll to position [17, 0]
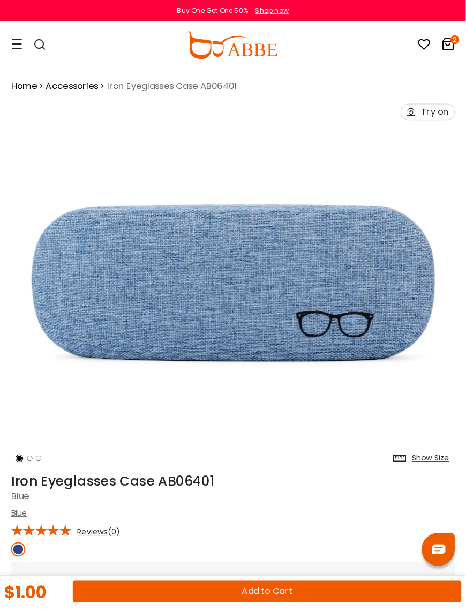
scroll to position [2, 0]
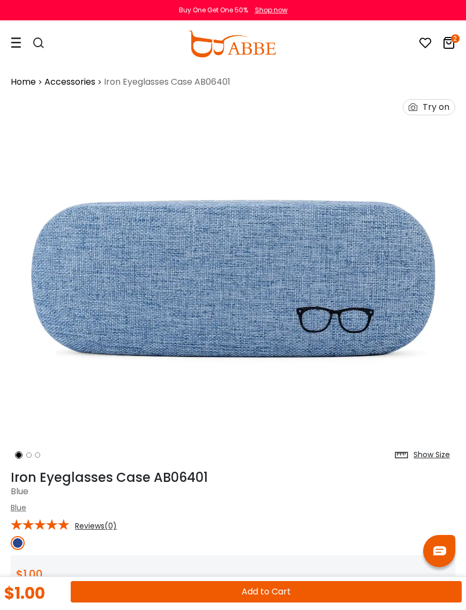
click at [446, 43] on icon at bounding box center [449, 42] width 13 height 13
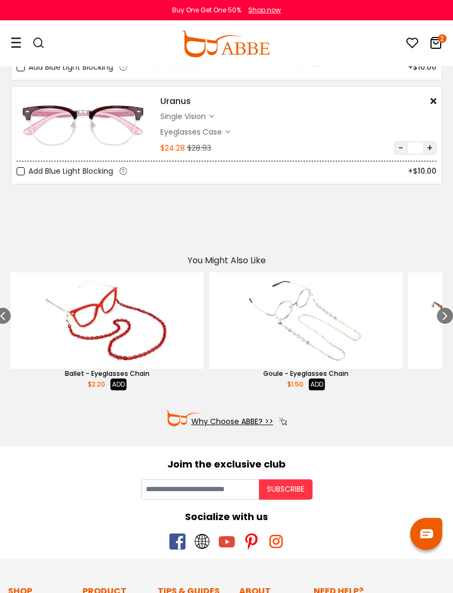
scroll to position [163, 0]
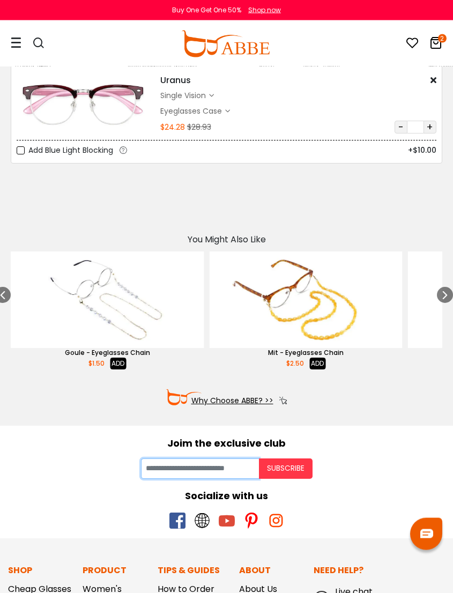
click at [180, 473] on input "Your email" at bounding box center [200, 468] width 118 height 20
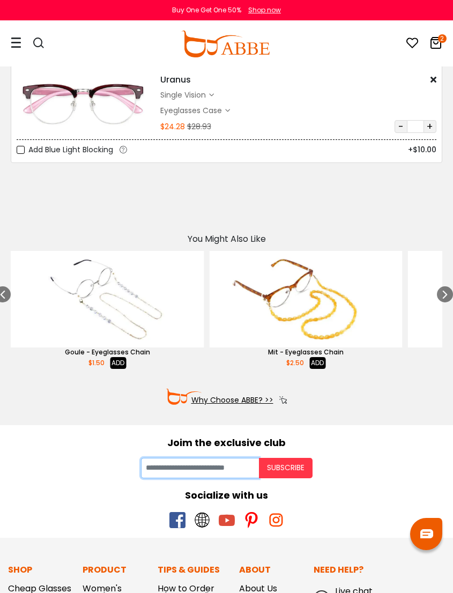
scroll to position [224, 0]
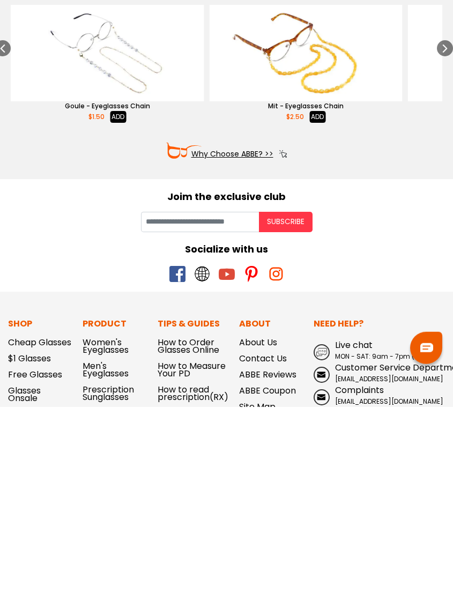
click at [69, 428] on div "Socialize with us" at bounding box center [226, 435] width 437 height 14
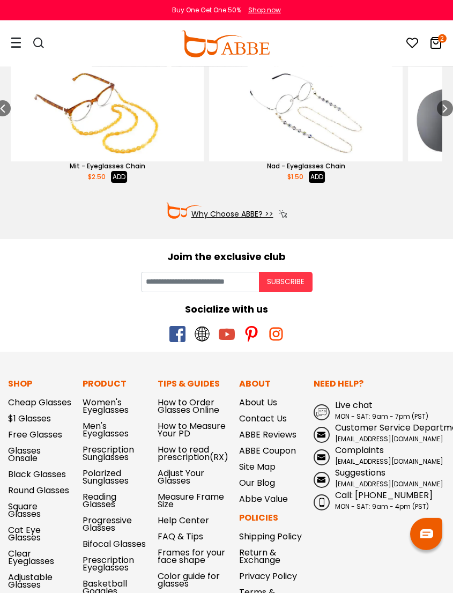
scroll to position [336, 0]
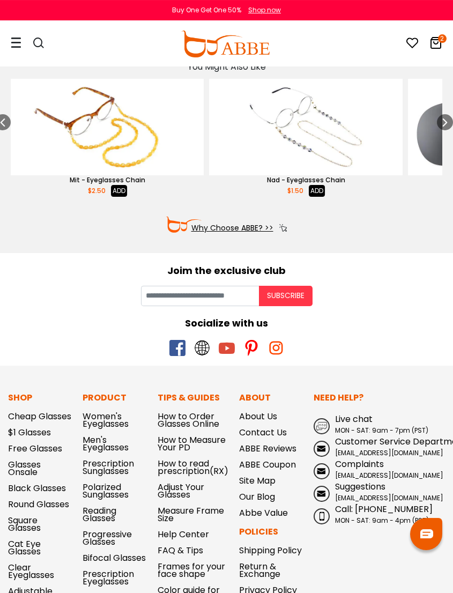
click at [421, 533] on img at bounding box center [426, 533] width 13 height 9
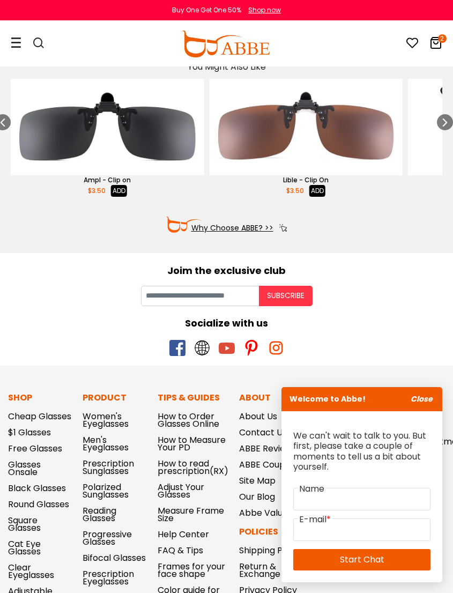
click at [416, 395] on icon "Close" at bounding box center [421, 398] width 22 height 11
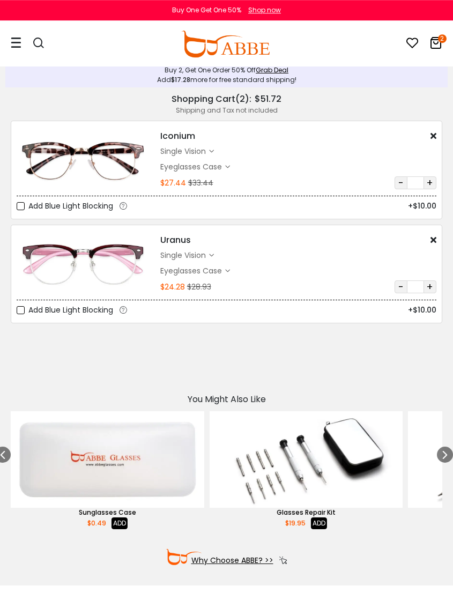
scroll to position [0, 0]
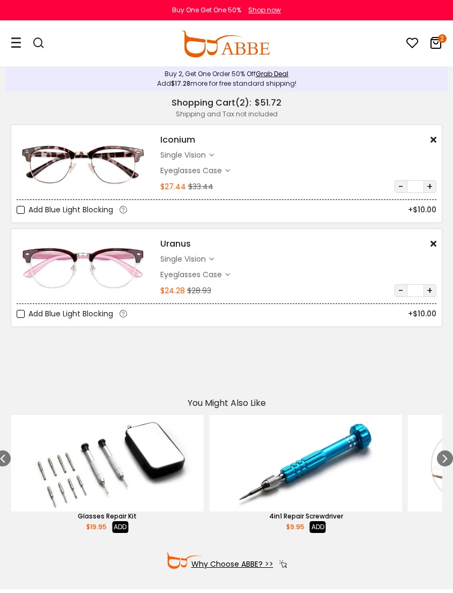
click at [19, 312] on label "Add Blue Light Blocking" at bounding box center [65, 313] width 96 height 13
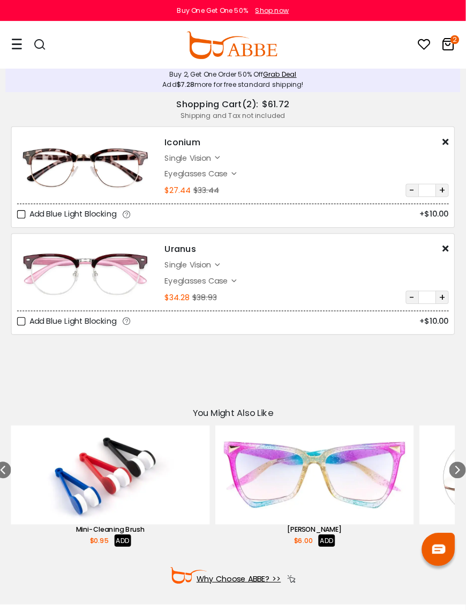
scroll to position [3, 0]
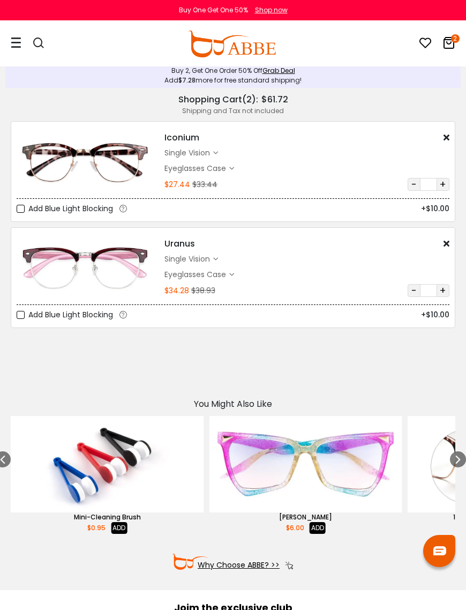
click at [20, 322] on label "Add Blue Light Blocking" at bounding box center [65, 314] width 96 height 13
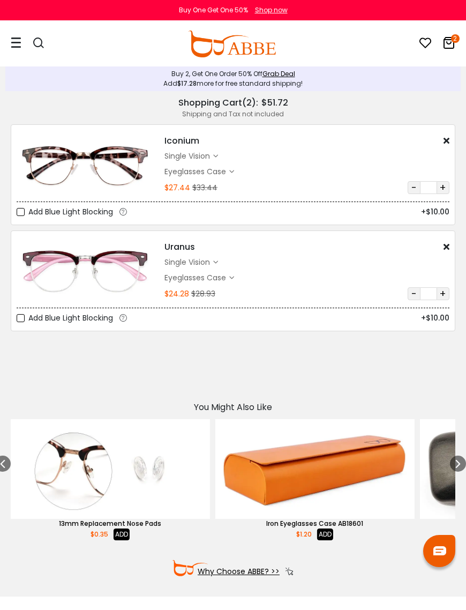
click at [270, 163] on div "Iconium $14.00 $20.00 single vision $12.49" at bounding box center [307, 163] width 296 height 59
